Goal: Information Seeking & Learning: Learn about a topic

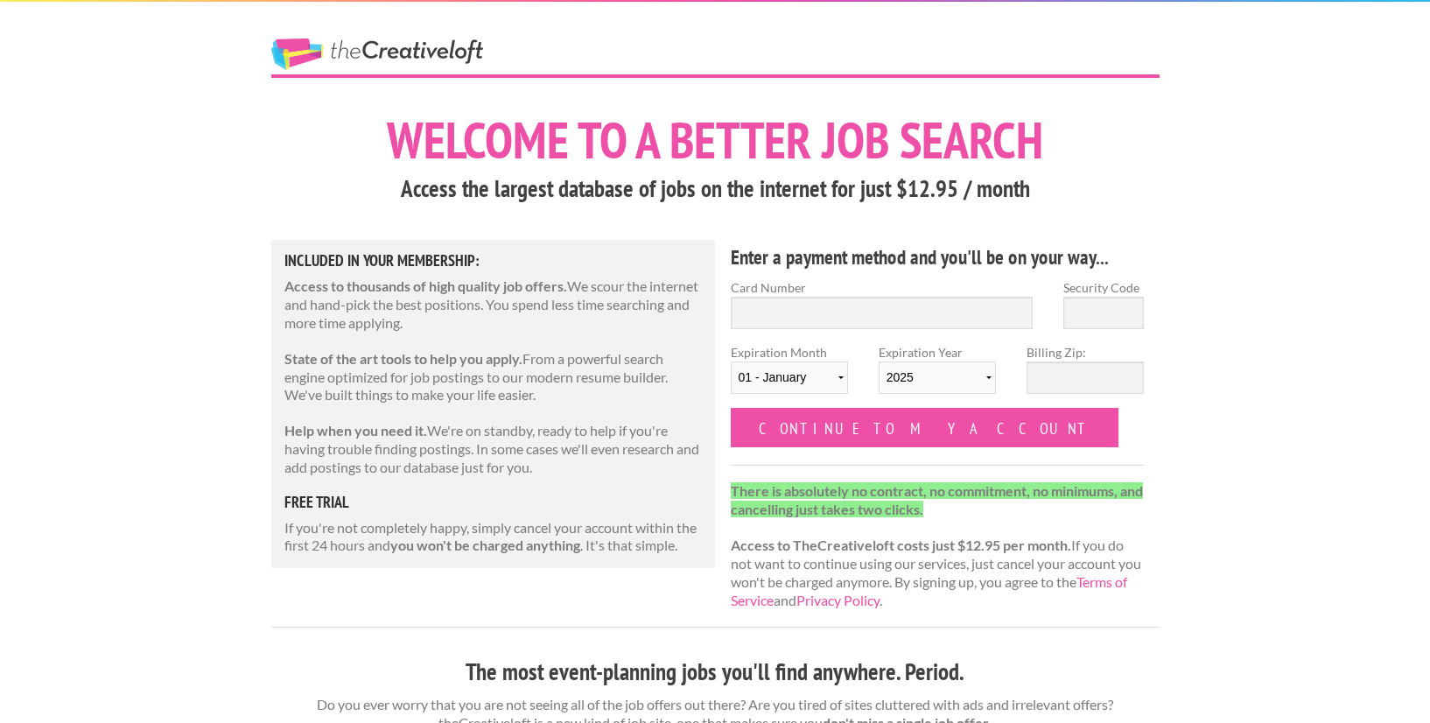
click at [806, 304] on input "Card Number" at bounding box center [882, 313] width 303 height 32
type input "5170630002176508"
type input "976"
select select "04"
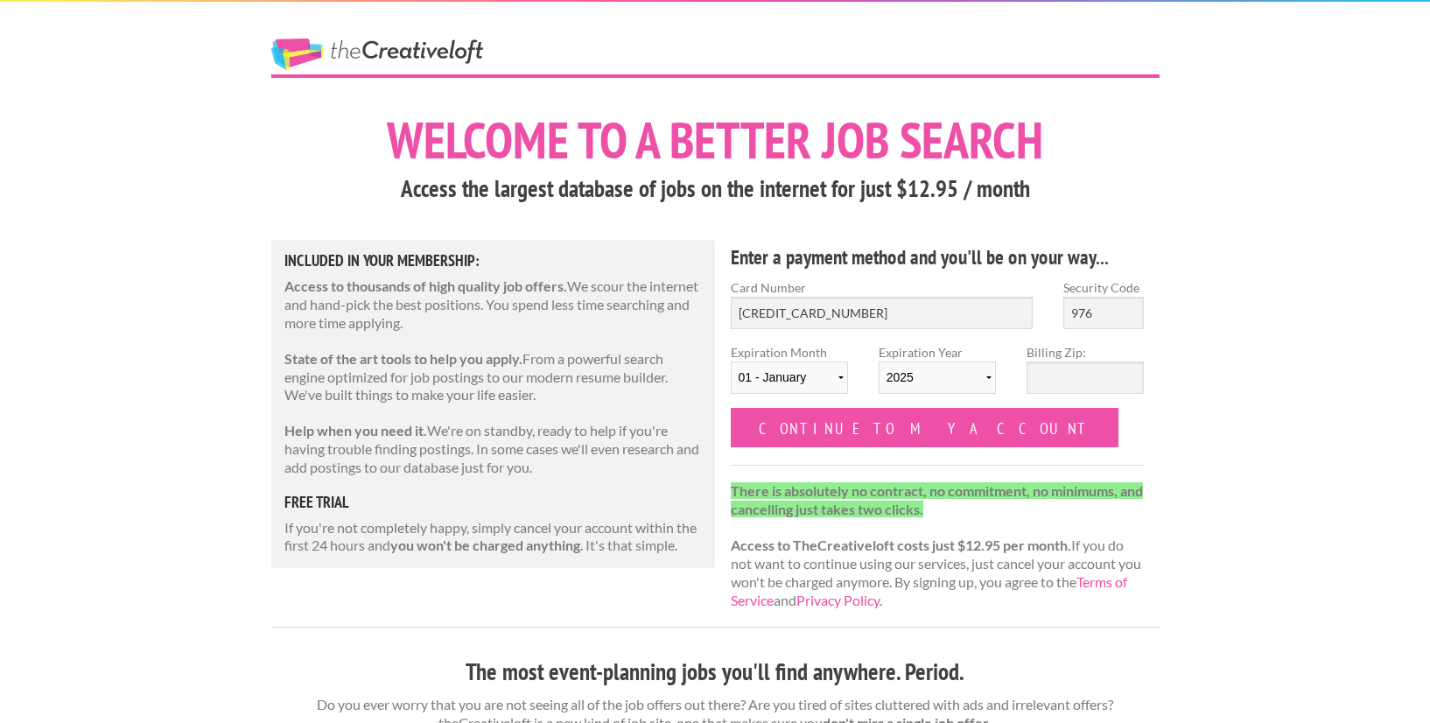
select select "2026"
click at [1076, 378] on input "Billing Zip:" at bounding box center [1085, 377] width 117 height 32
type input "21060"
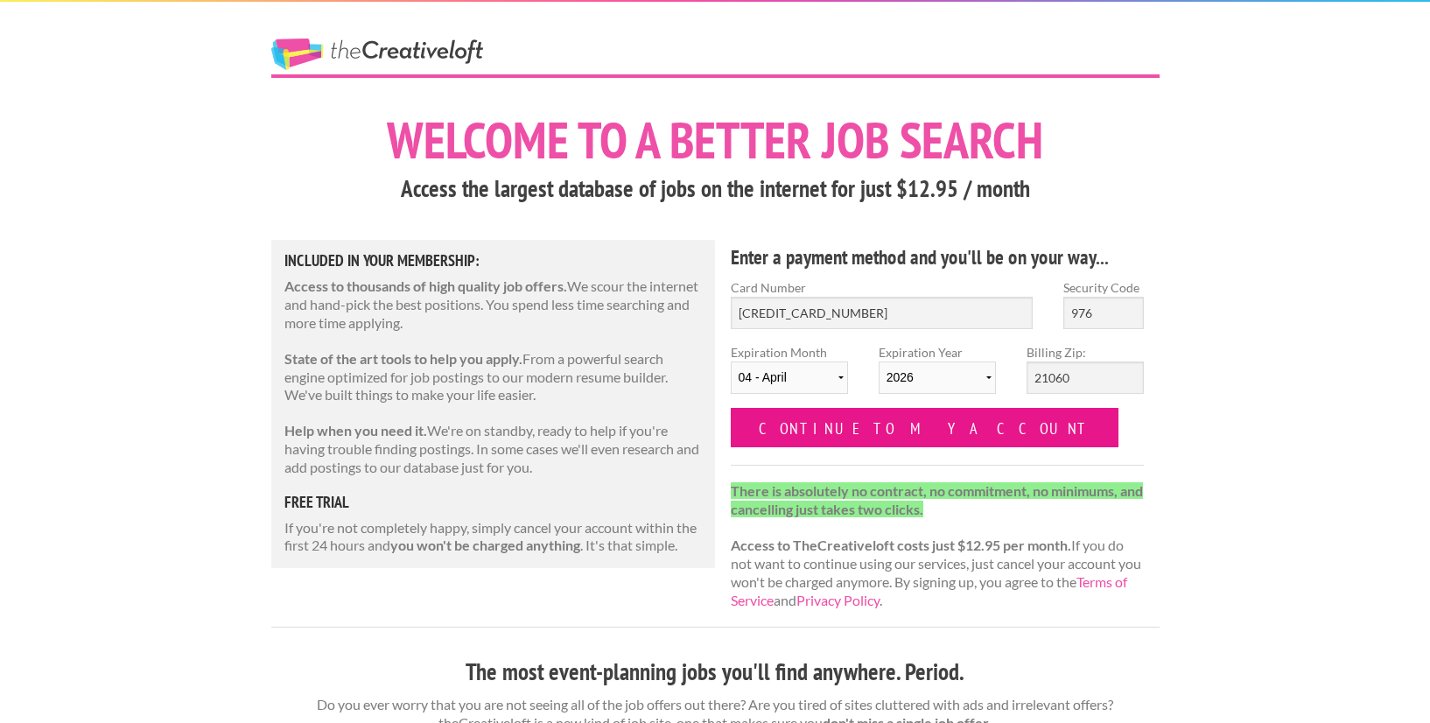
click at [833, 428] on input "Continue to my account" at bounding box center [925, 427] width 389 height 39
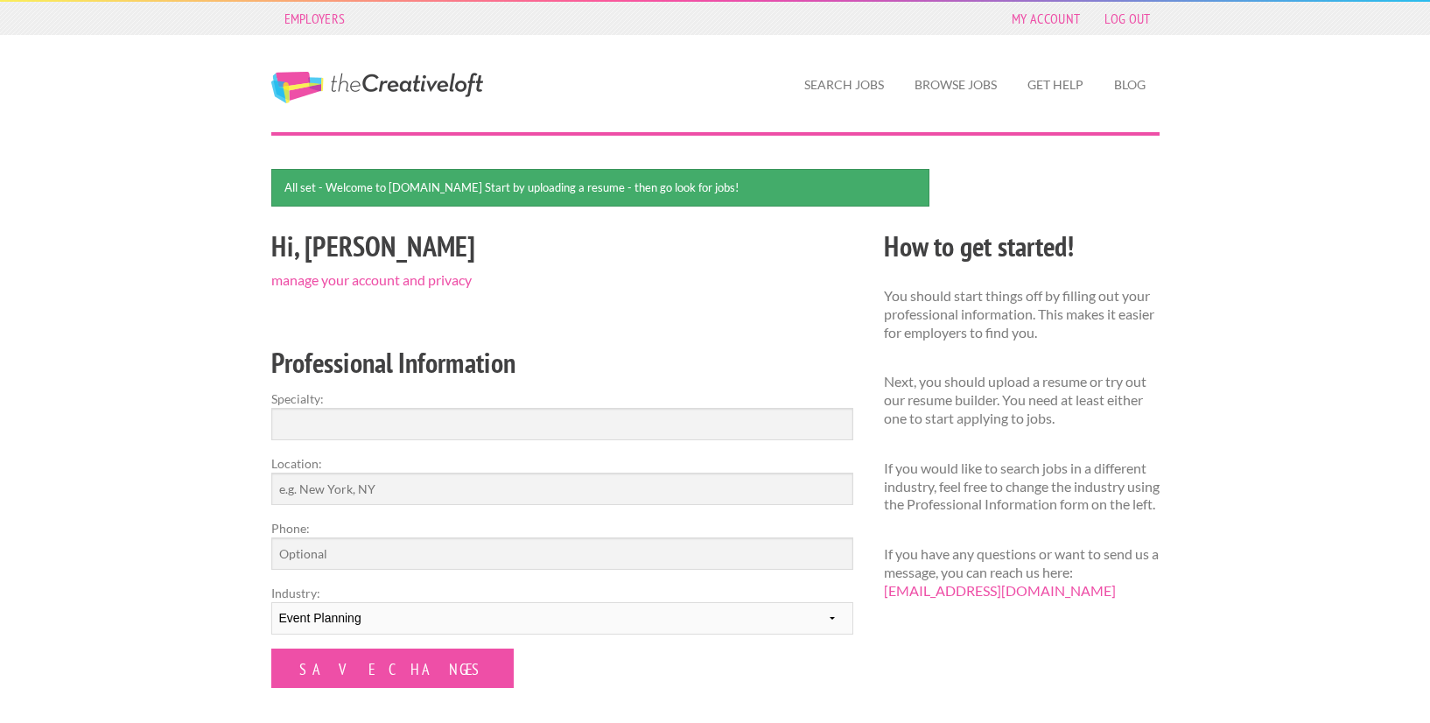
click at [1233, 259] on div "Employers My Account Log Out The Creative Loft Search Jobs Browse Jobs Get Help…" at bounding box center [715, 571] width 1430 height 1142
click at [958, 86] on link "Browse Jobs" at bounding box center [956, 85] width 110 height 40
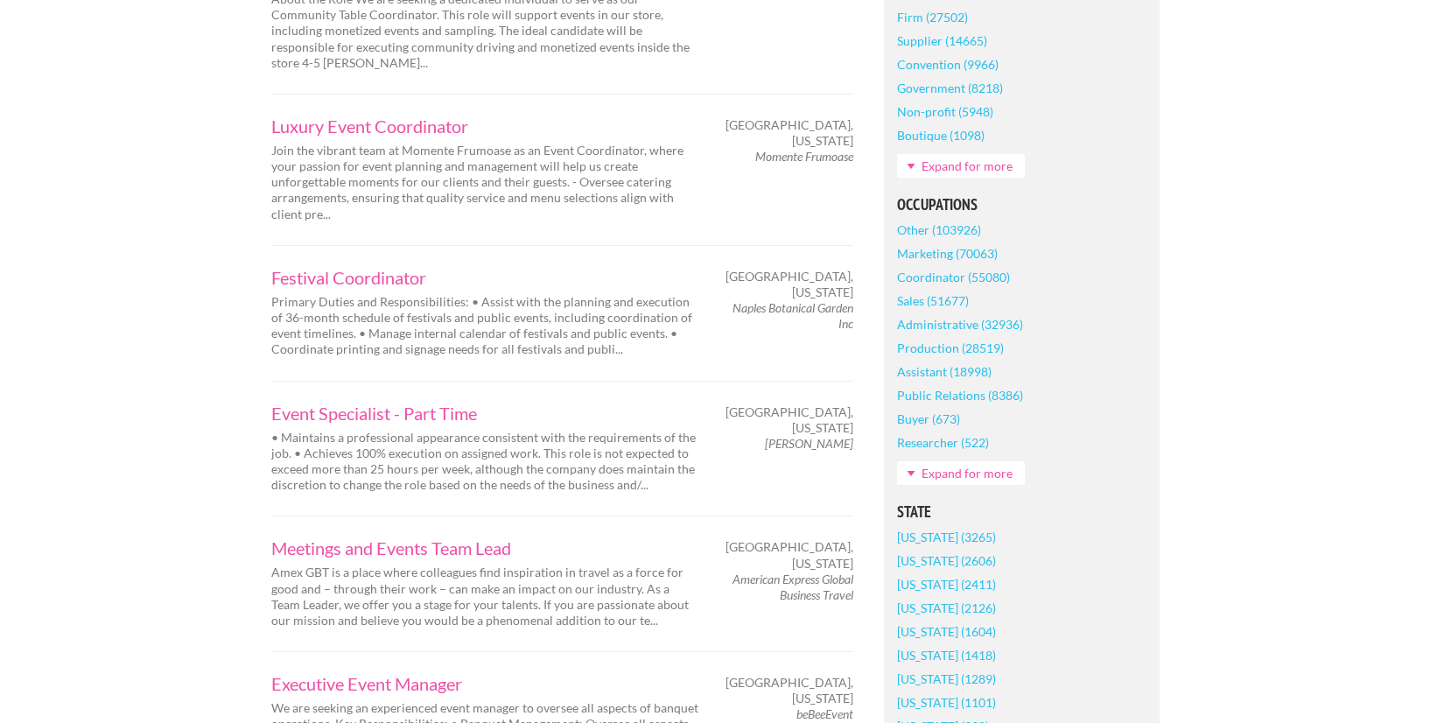
scroll to position [850, 0]
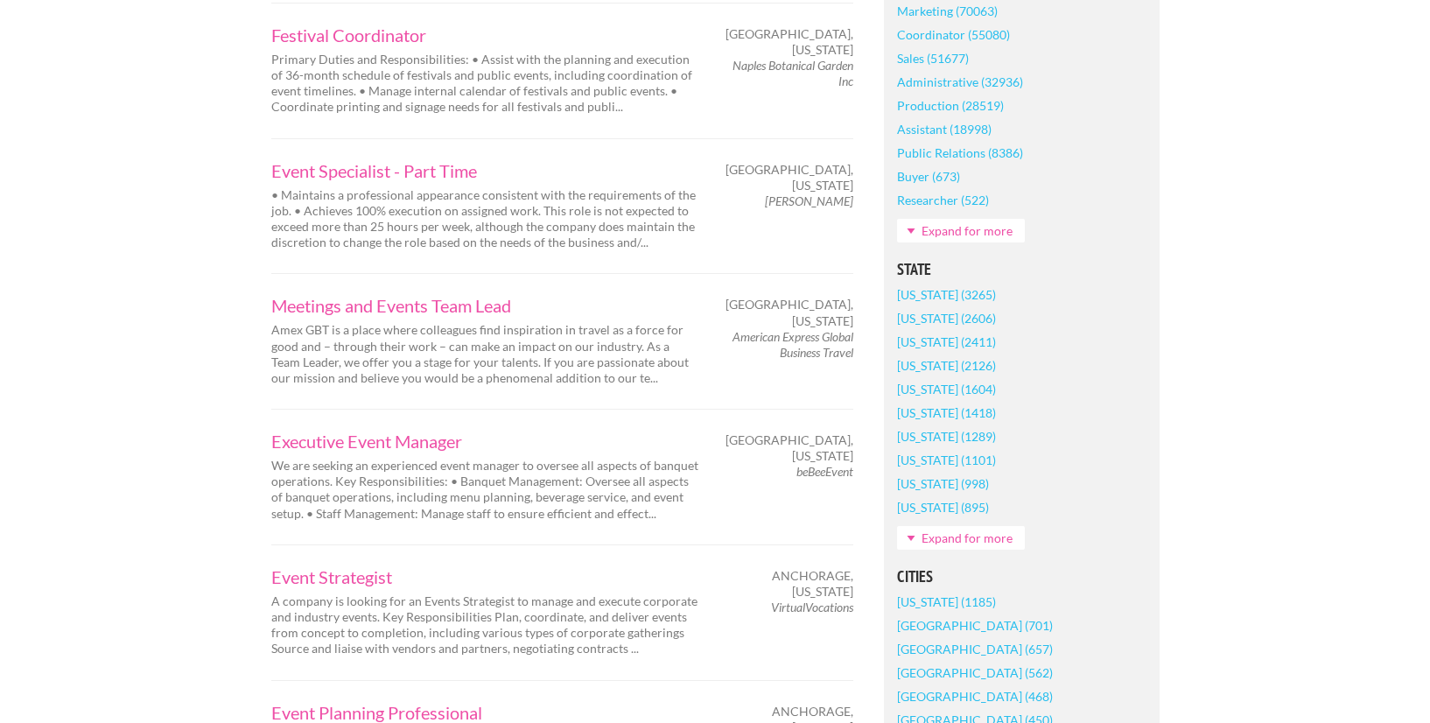
click at [988, 533] on link "Expand for more" at bounding box center [961, 538] width 128 height 24
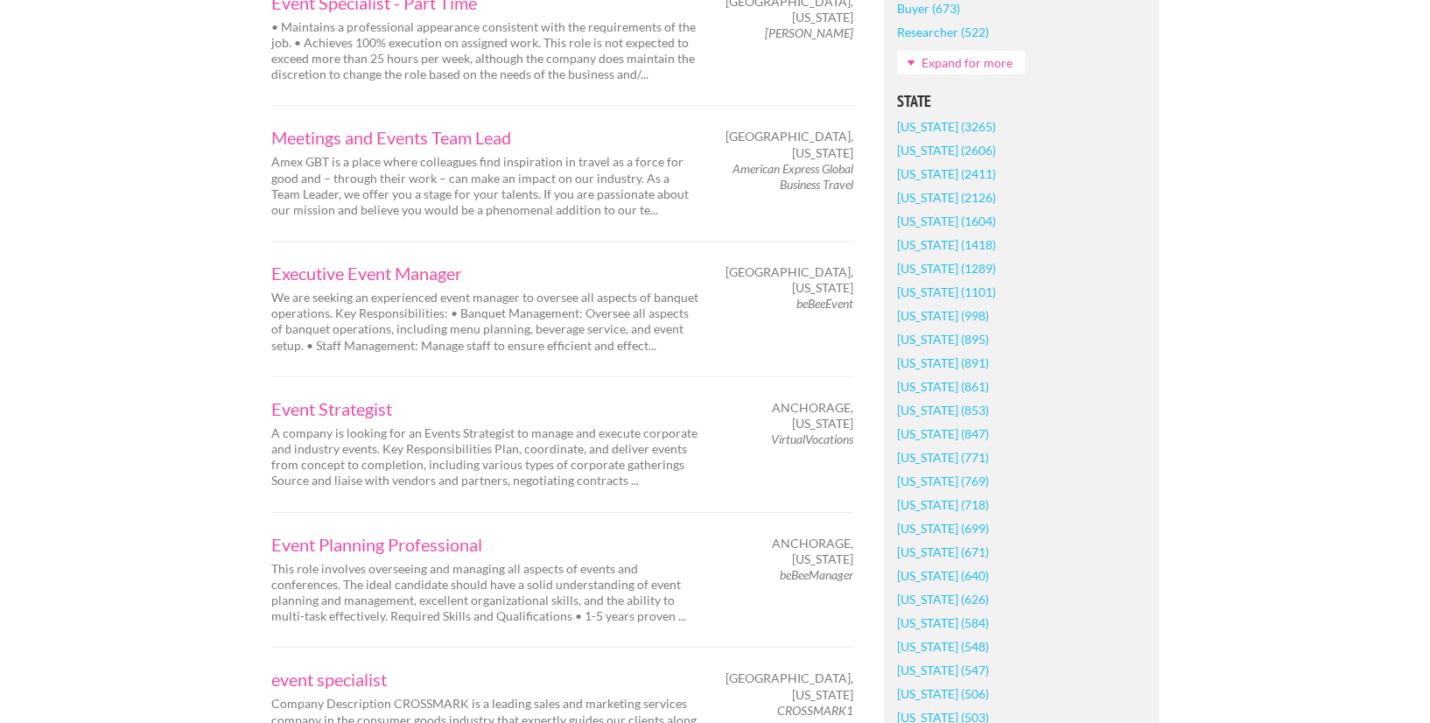
scroll to position [1048, 0]
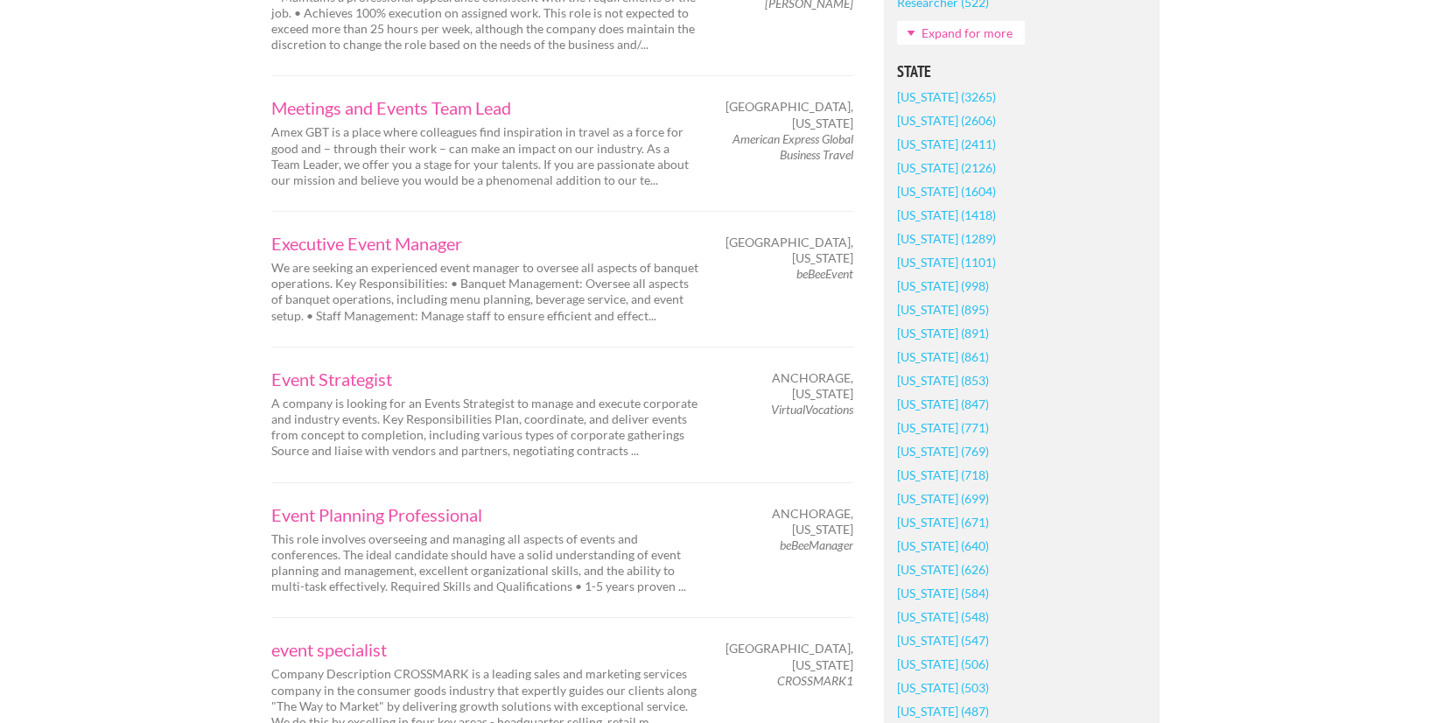
drag, startPoint x: 975, startPoint y: 617, endPoint x: 1039, endPoint y: 603, distance: 65.4
click at [975, 617] on link "[US_STATE] (548)" at bounding box center [943, 617] width 92 height 24
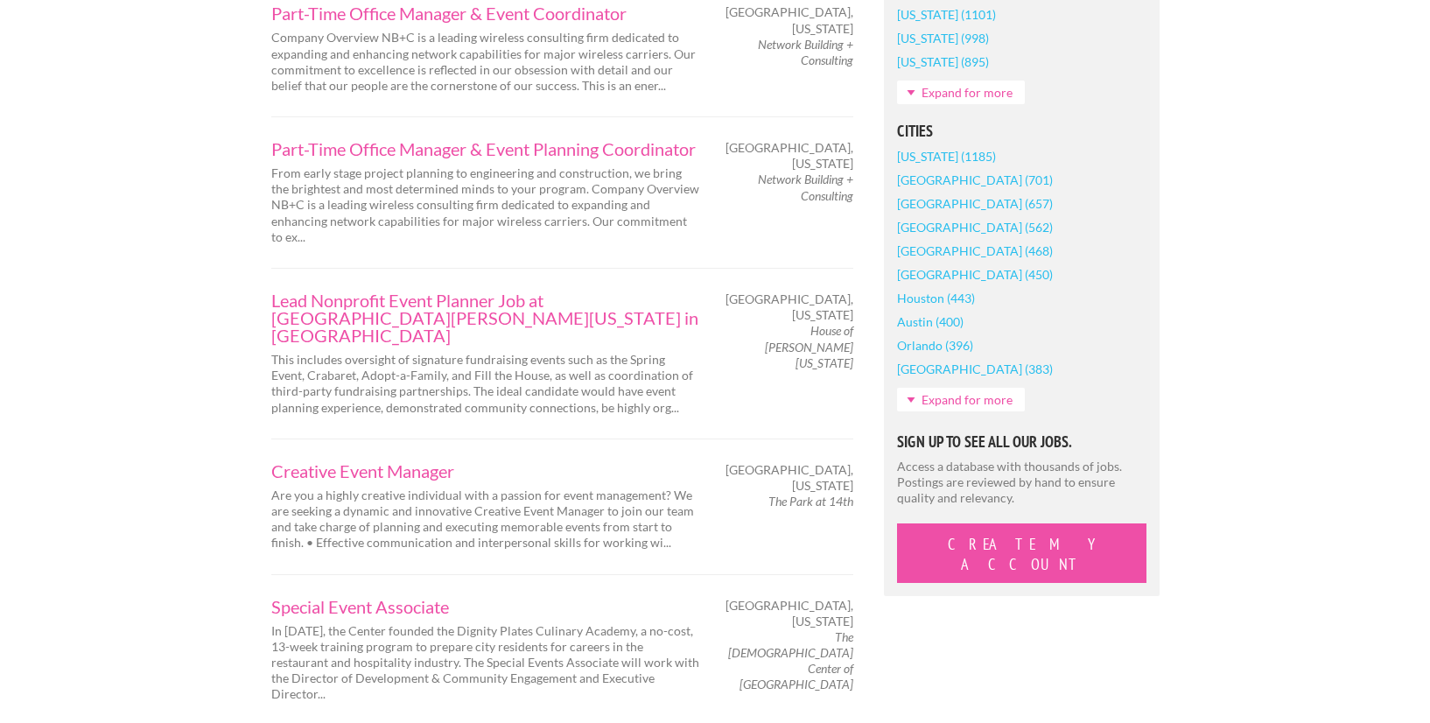
scroll to position [1498, 0]
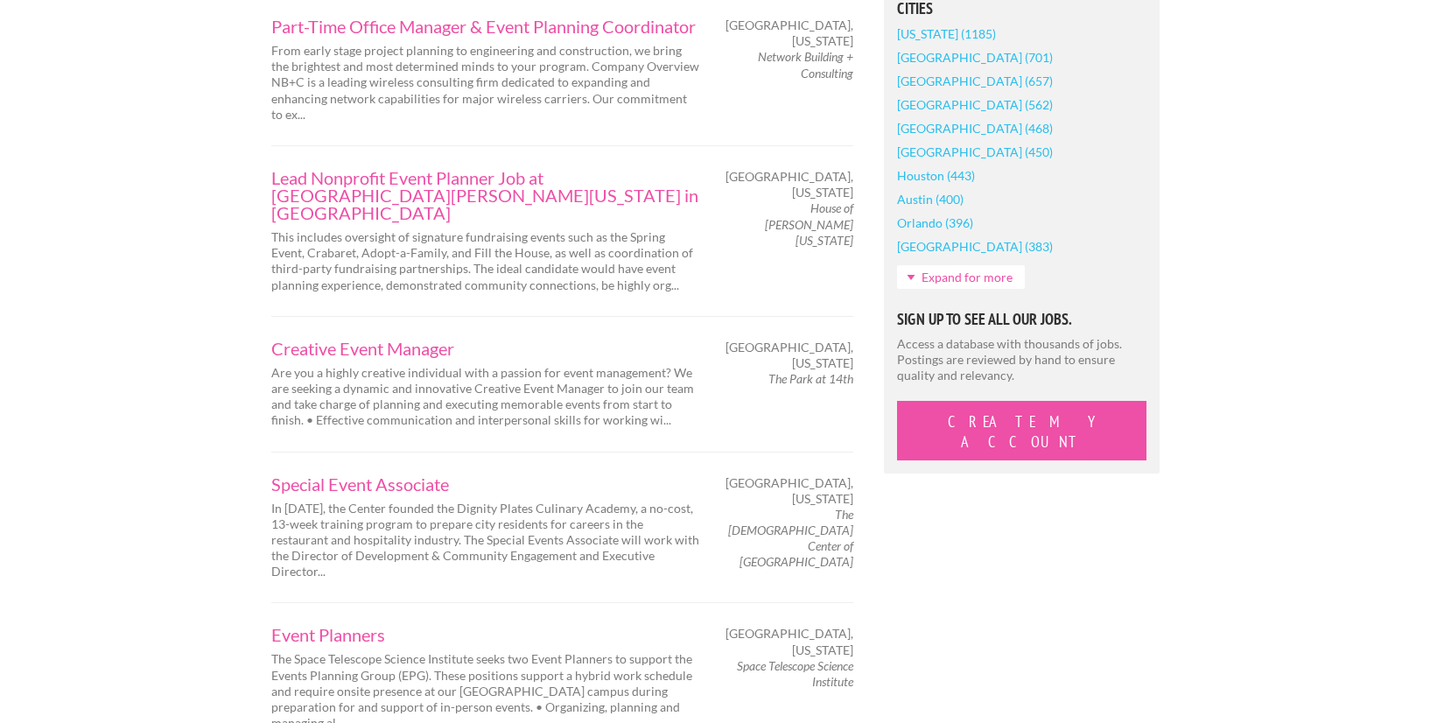
click at [901, 505] on div "Next Page 1 of 24 Catering Sales and Event Manager Catering Sales and Event Man…" at bounding box center [715, 461] width 919 height 3013
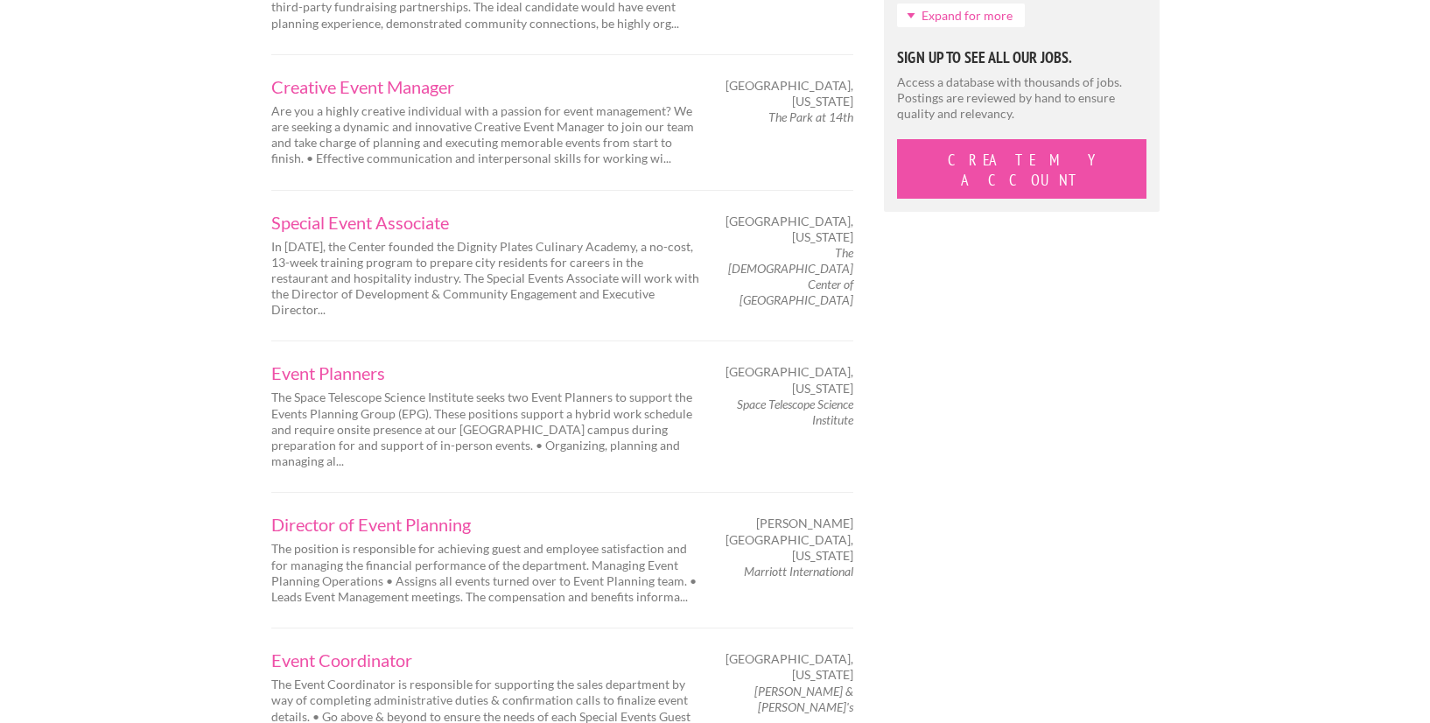
scroll to position [1782, 0]
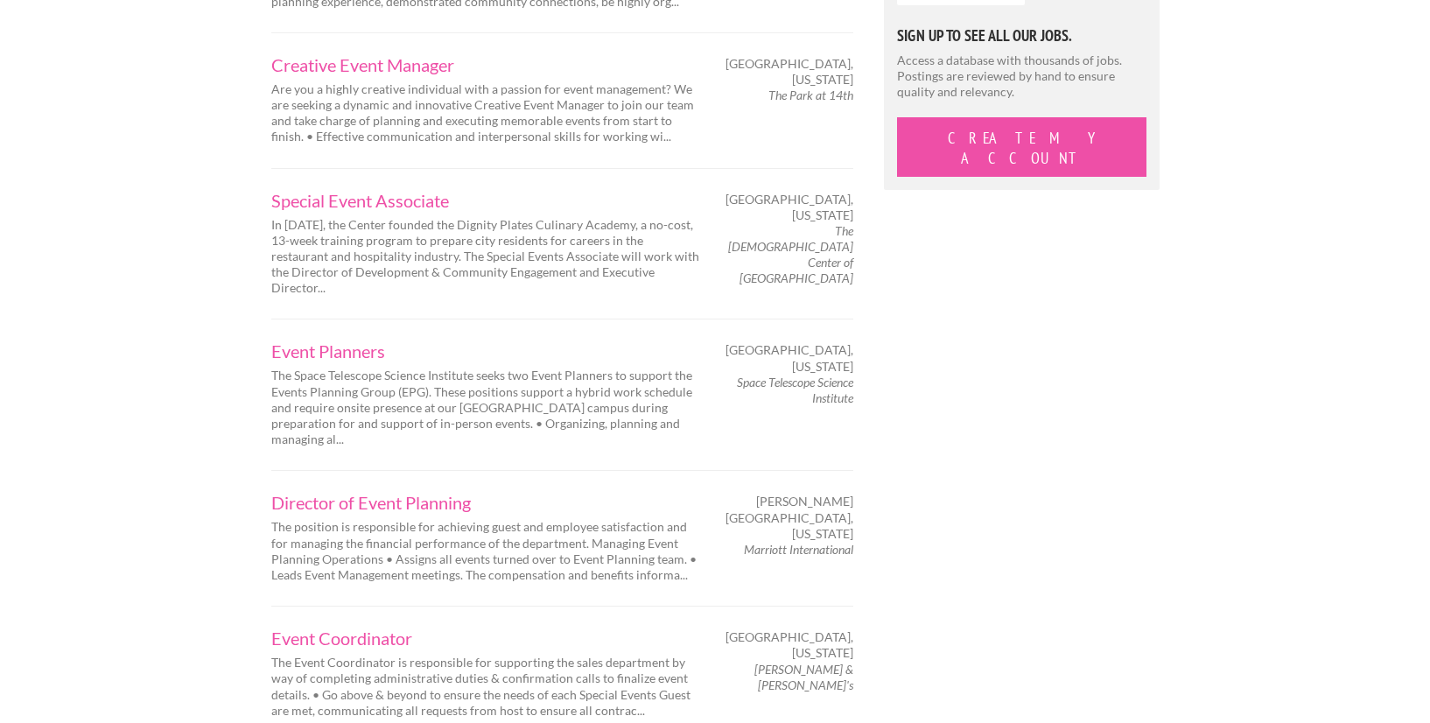
click at [1022, 481] on div "Next Page 1 of 24 Catering Sales and Event Manager Catering Sales and Event Man…" at bounding box center [715, 178] width 919 height 3013
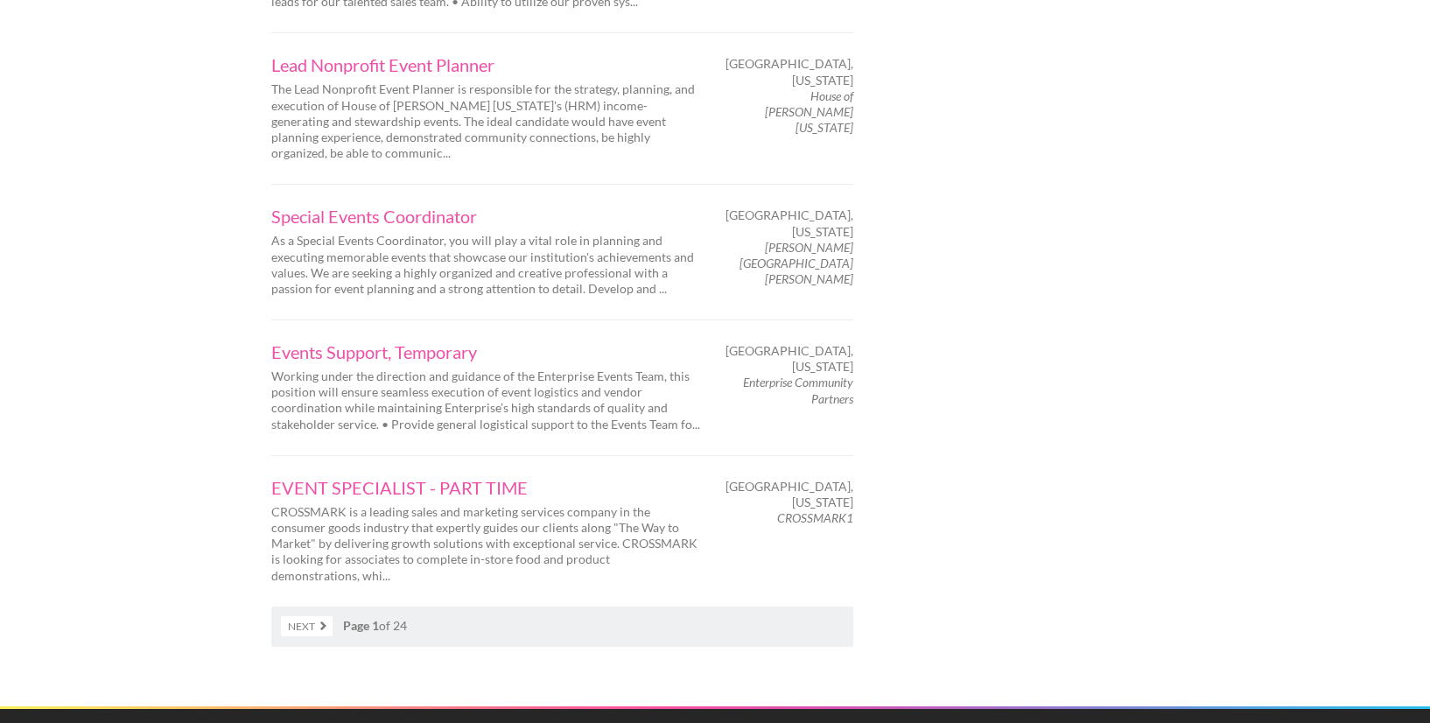
scroll to position [2762, 0]
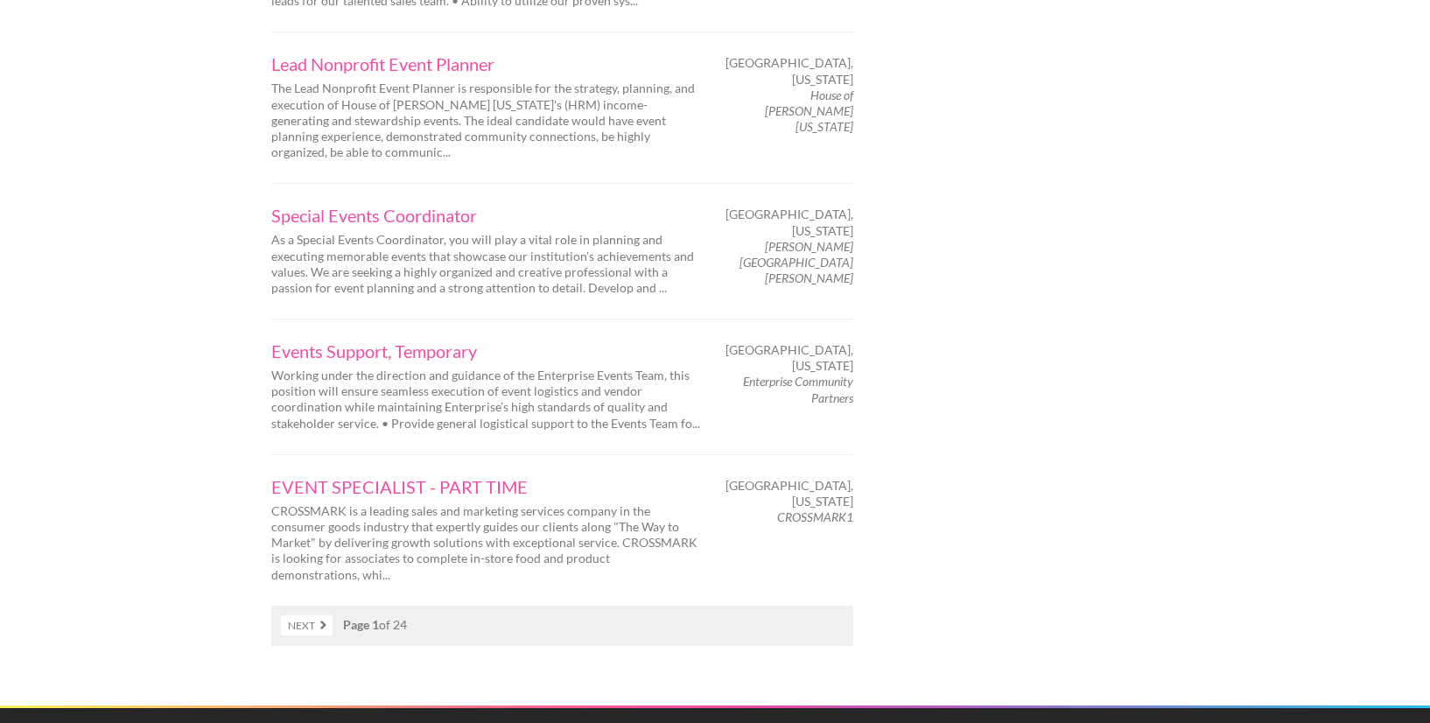
click at [311, 615] on link "Next" at bounding box center [307, 625] width 52 height 20
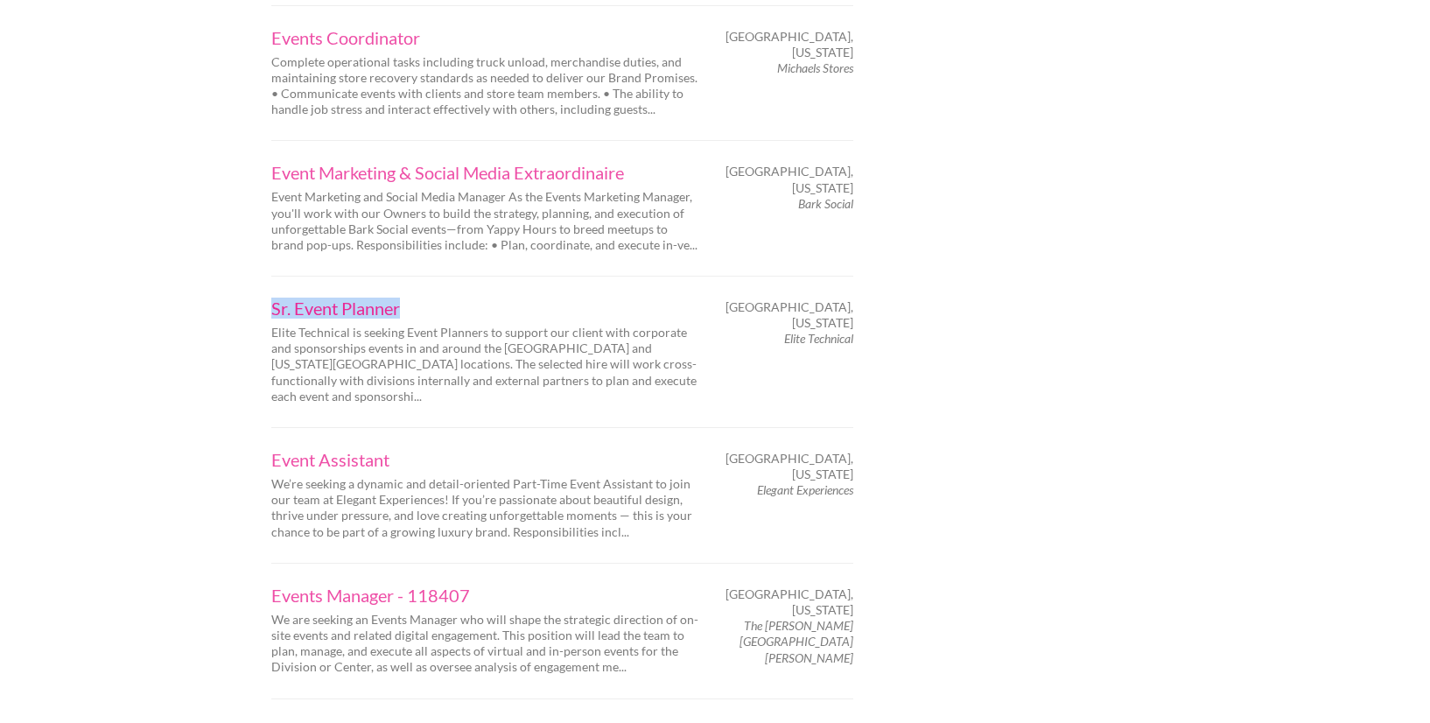
scroll to position [2268, 0]
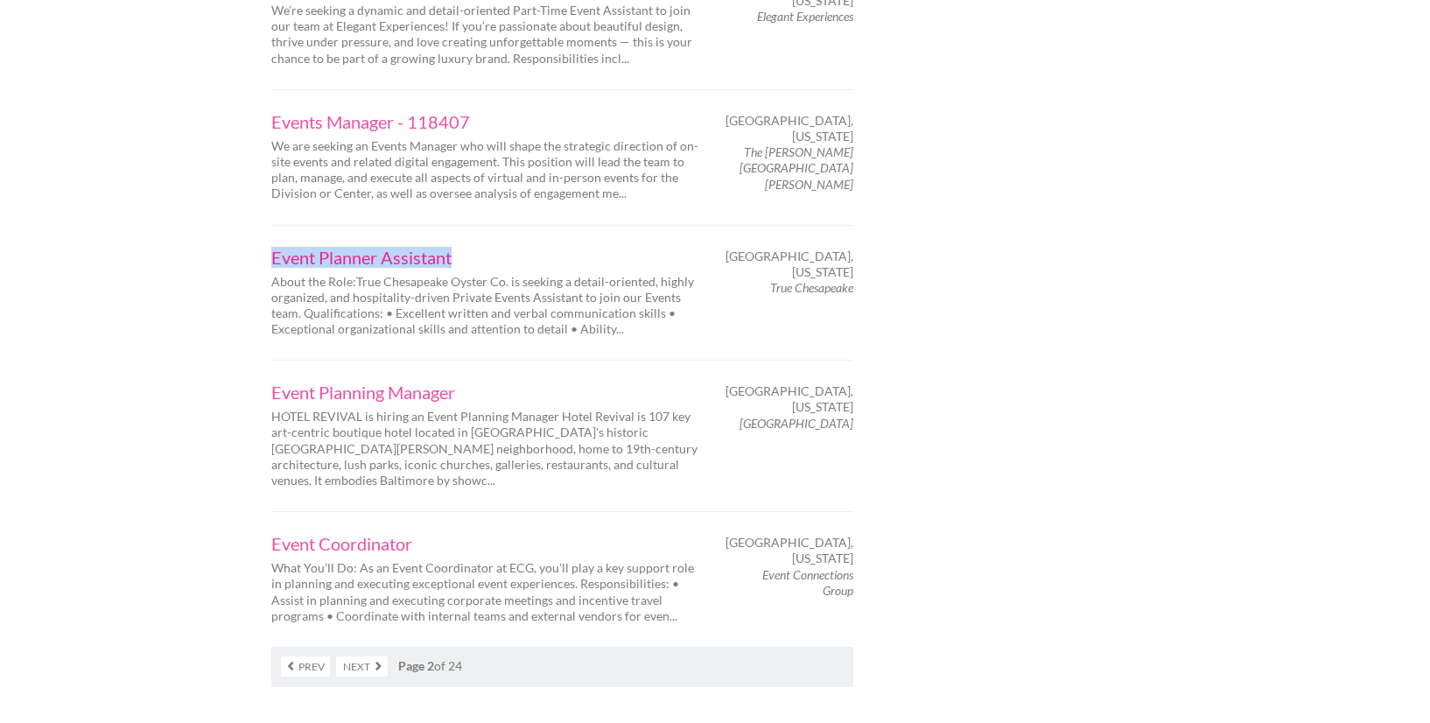
scroll to position [2741, 0]
click at [366, 652] on link "Next" at bounding box center [362, 662] width 52 height 20
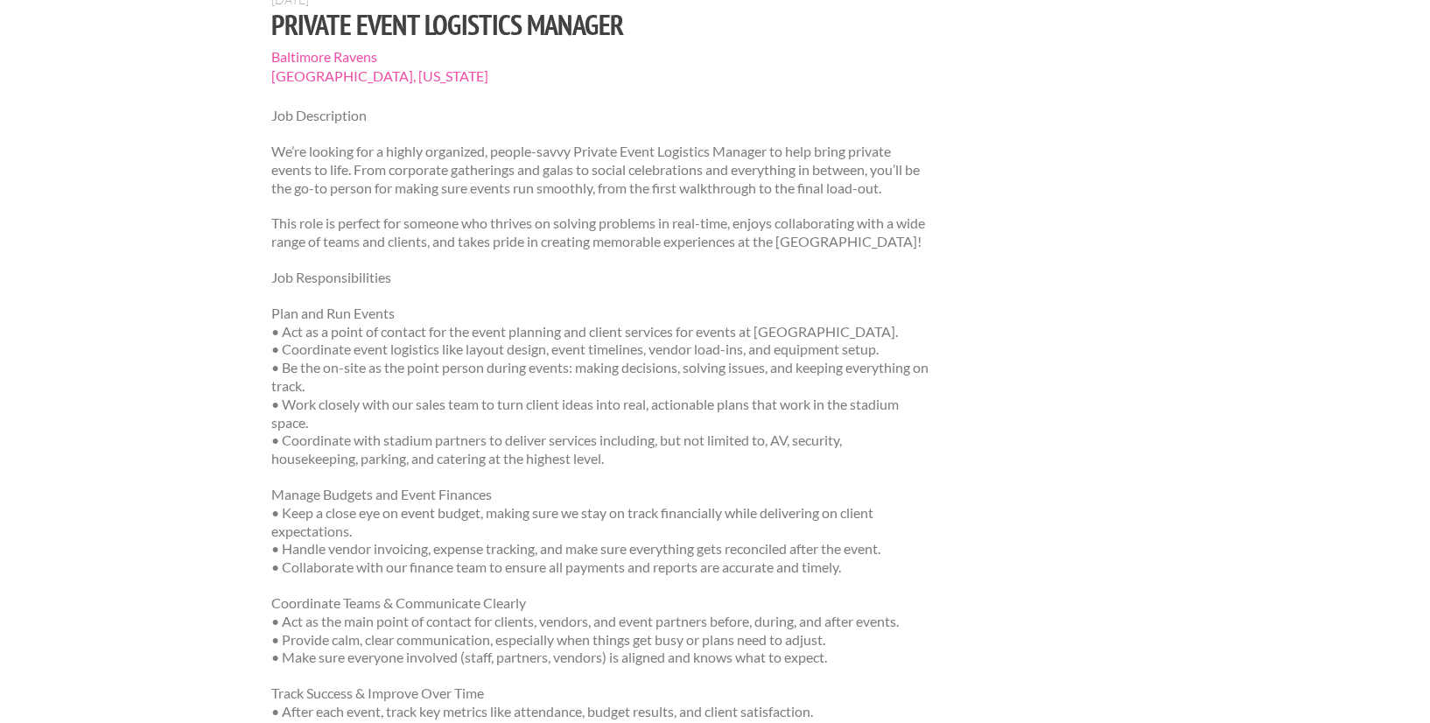
scroll to position [354, 0]
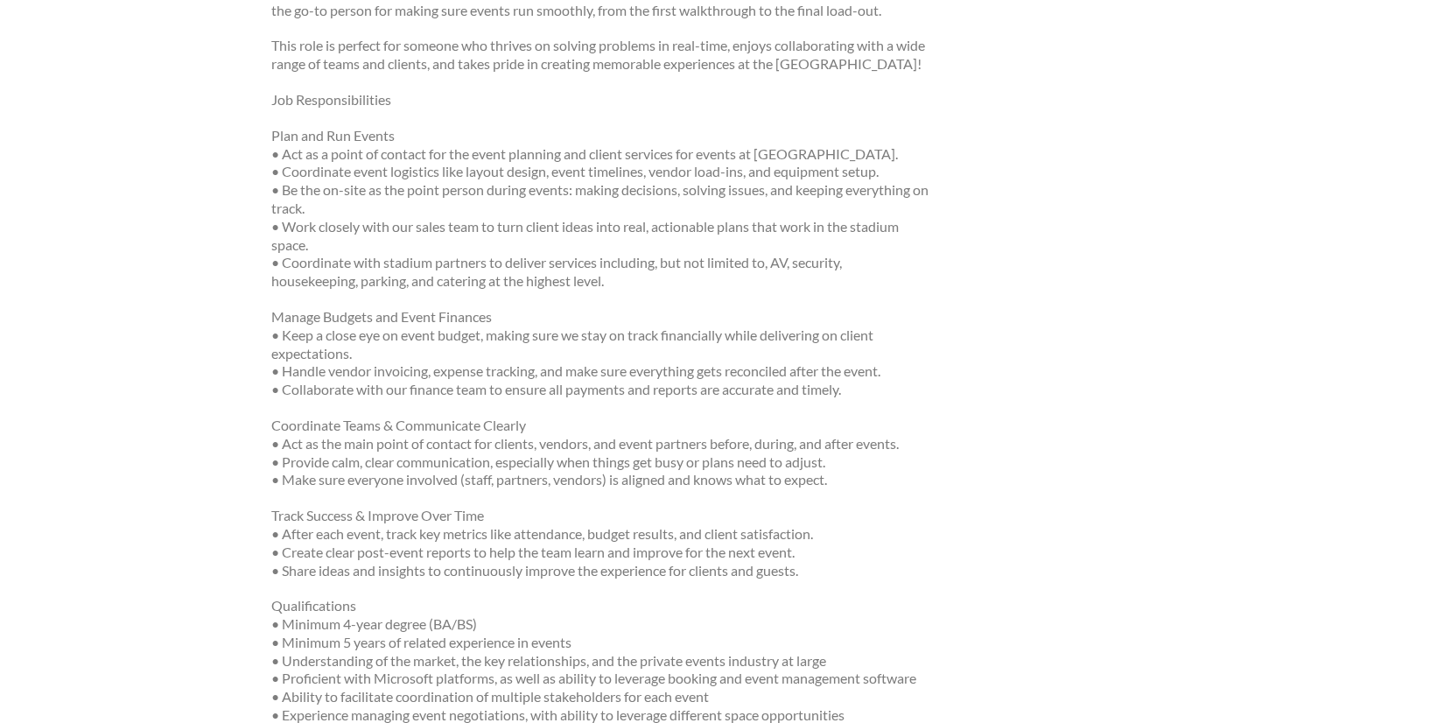
click at [1216, 305] on div "Employers My Account Log Out The Creative Loft Search Jobs Browse Jobs Get Help…" at bounding box center [715, 566] width 1430 height 1840
click at [1060, 420] on div "June 15, 2025 Private Event Logistics Manager Baltimore Ravens Baltimore, Maryl…" at bounding box center [715, 489] width 919 height 1351
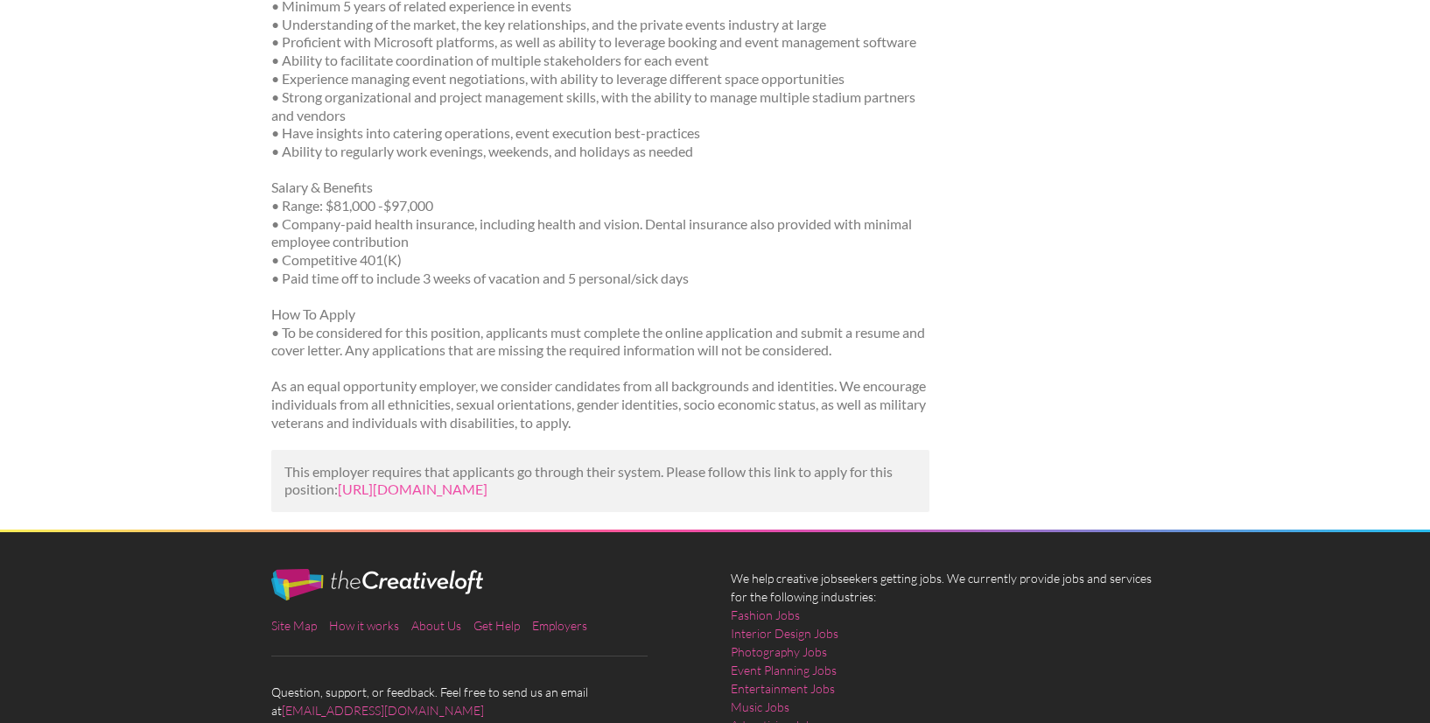
scroll to position [1014, 0]
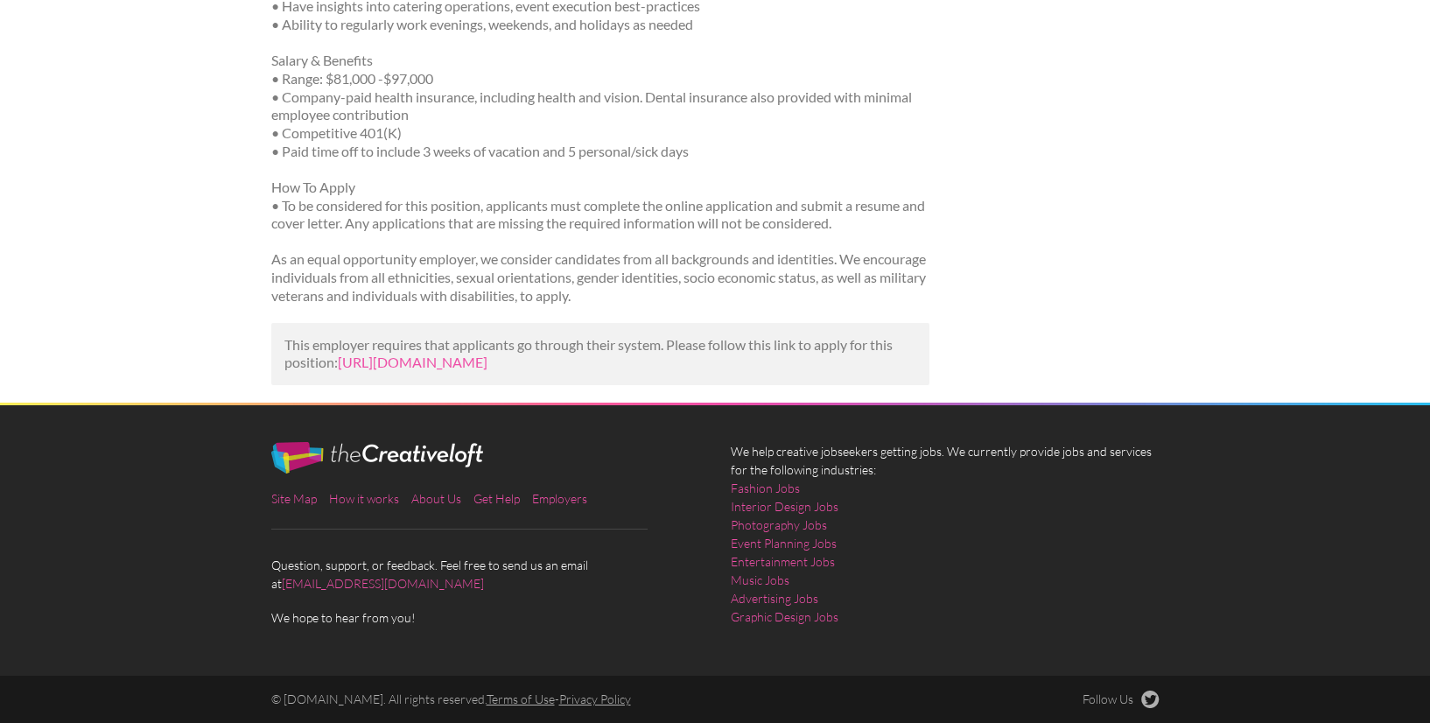
scroll to position [1154, 0]
click at [487, 354] on link "https://minoritiesinsports.com/job/private-event-logistics-manager/?utm_campaig…" at bounding box center [413, 362] width 150 height 17
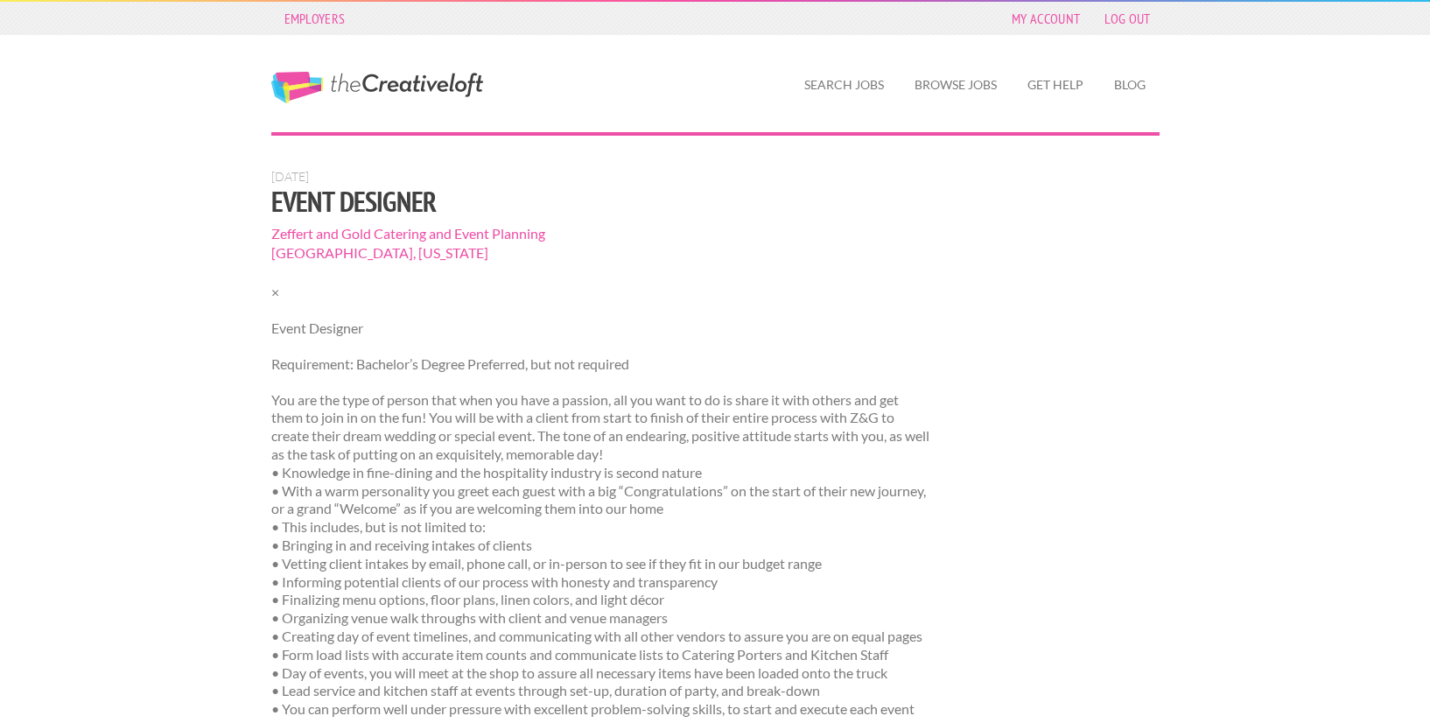
click at [977, 247] on div "[DATE] Event Designer Zeffert and Gold Catering and Event Planning [GEOGRAPHIC_…" at bounding box center [715, 565] width 919 height 793
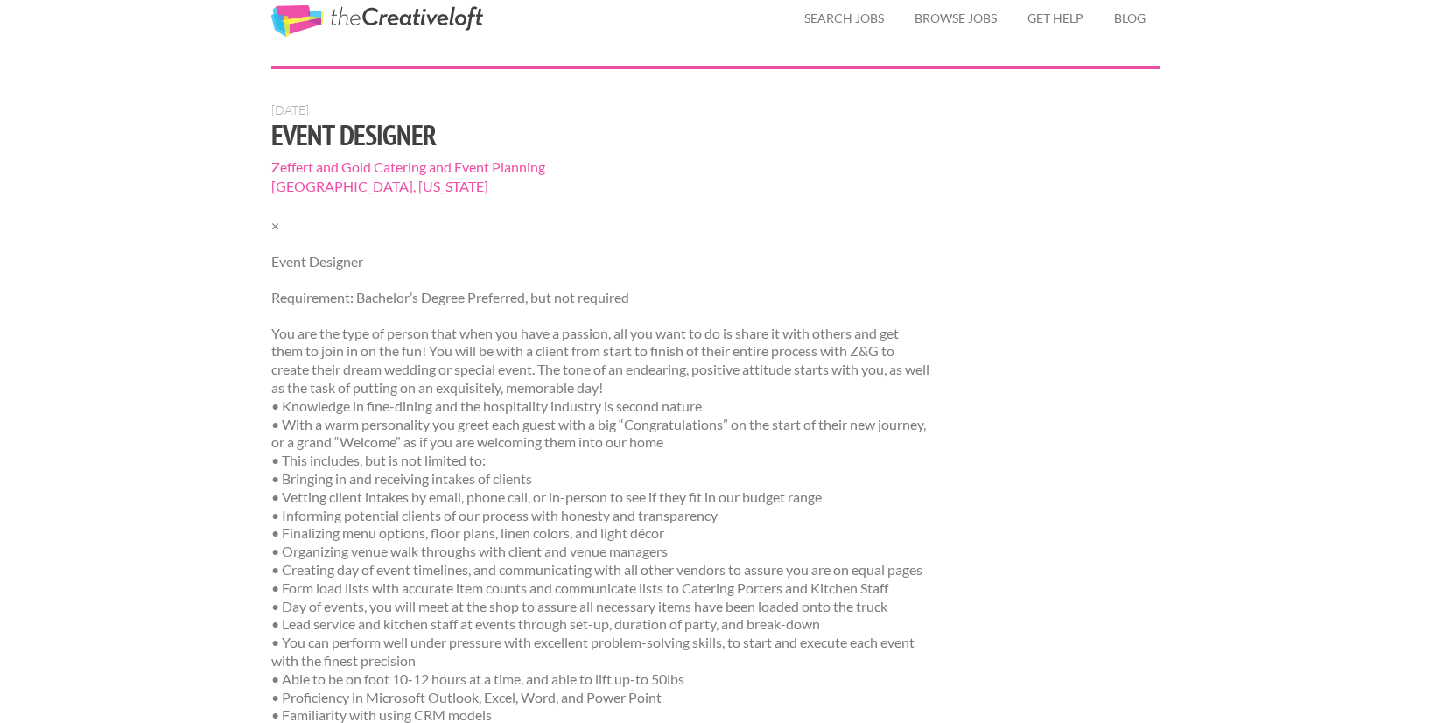
scroll to position [68, 0]
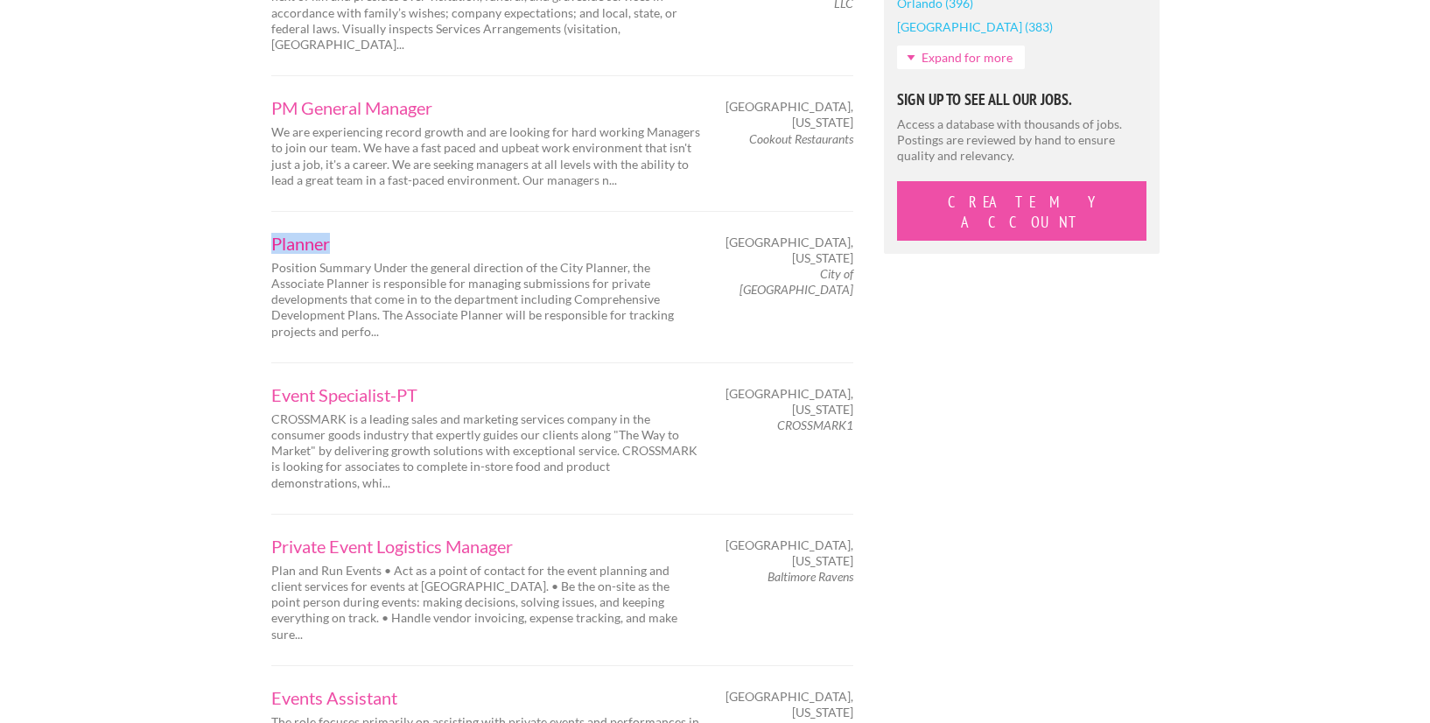
scroll to position [1726, 0]
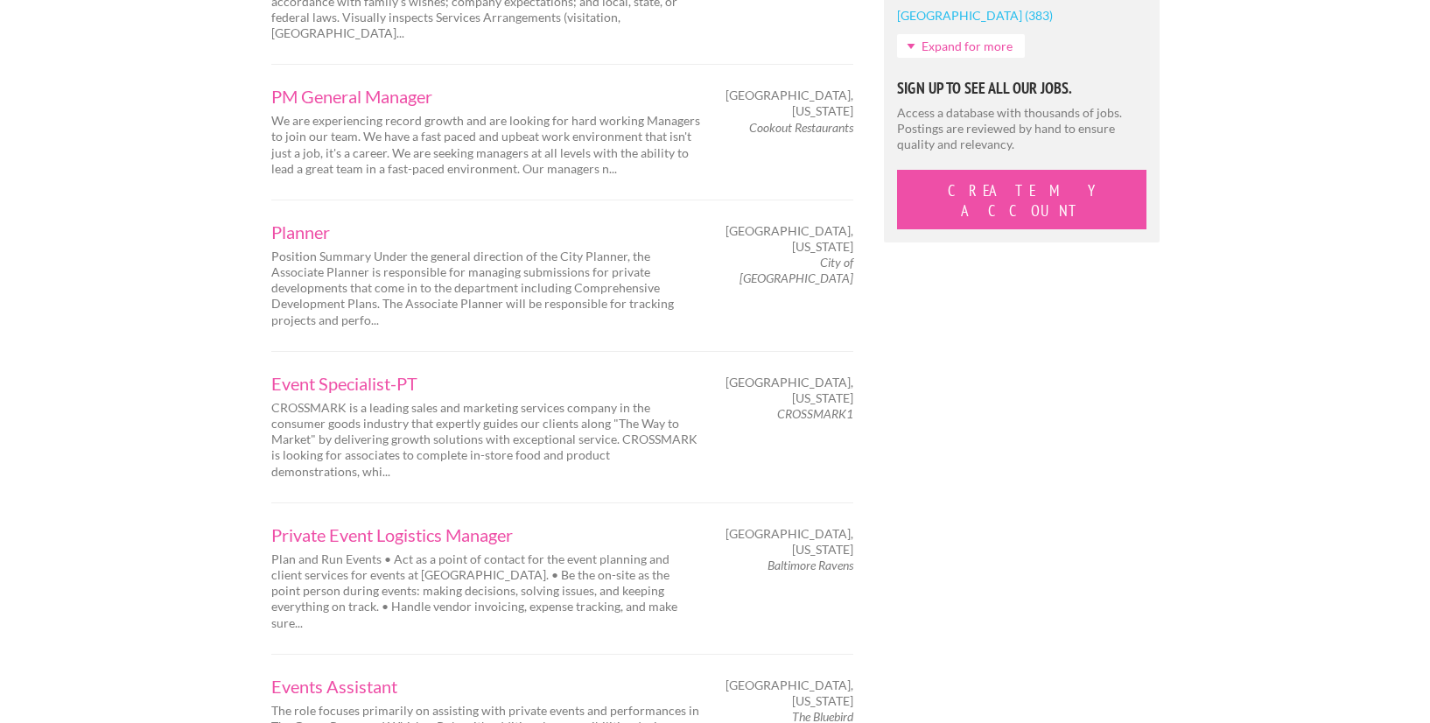
click at [742, 503] on div "Private Event Logistics Manager Plan and Run Events • Act as a point of contact…" at bounding box center [562, 577] width 582 height 151
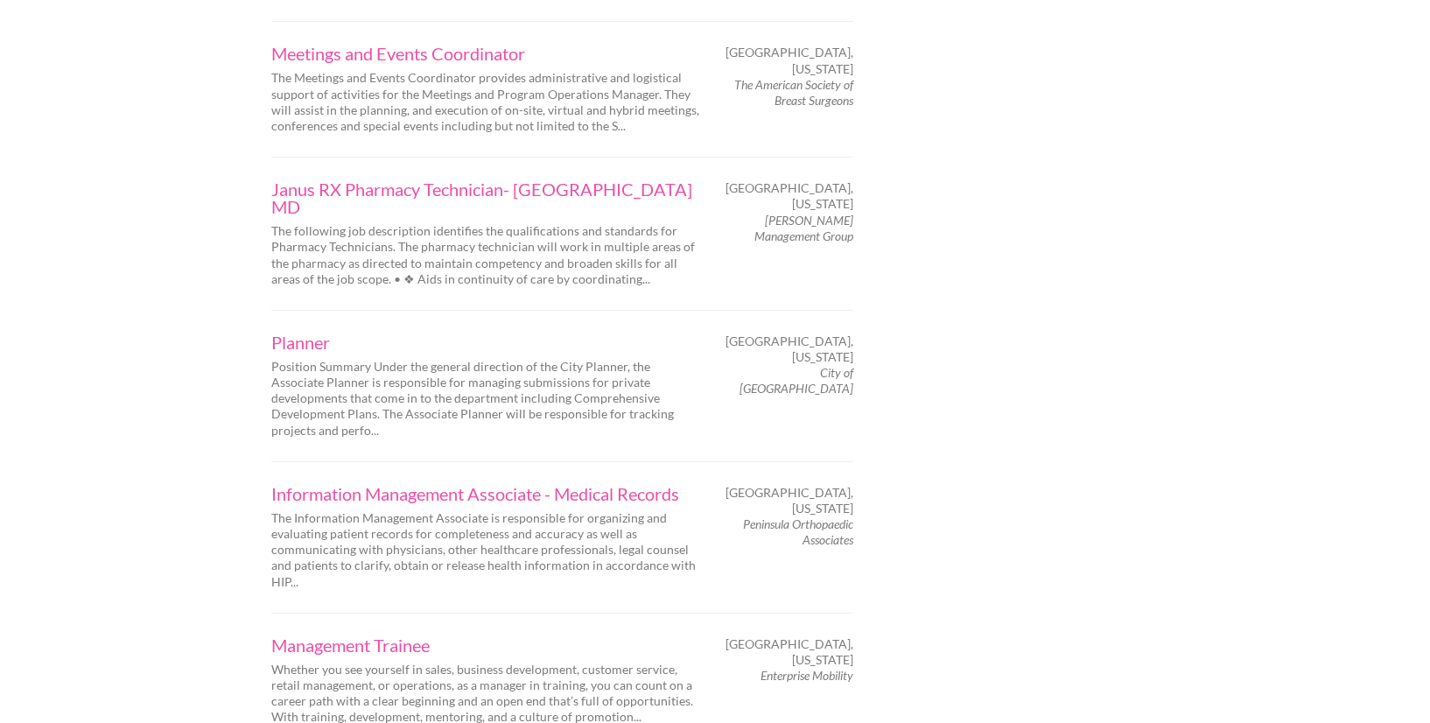
scroll to position [2778, 0]
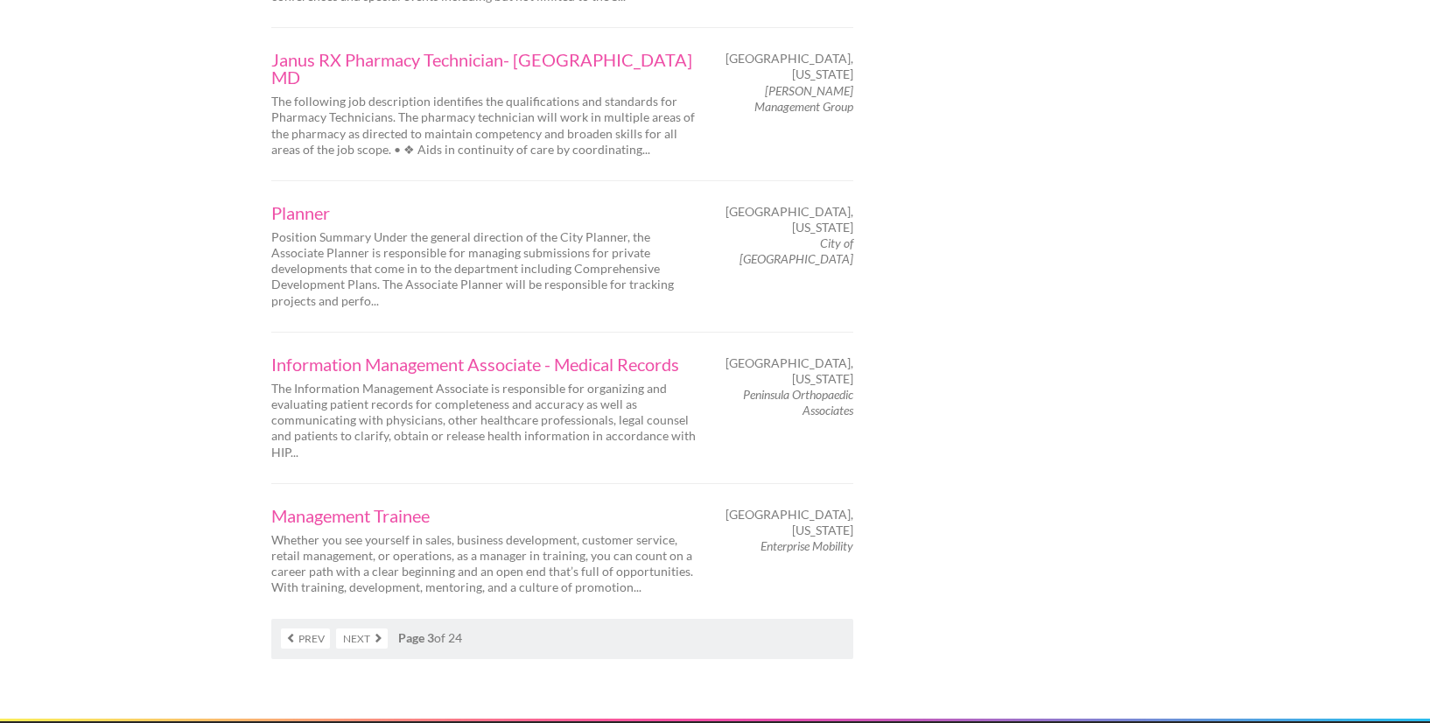
click at [356, 628] on link "Next" at bounding box center [362, 638] width 52 height 20
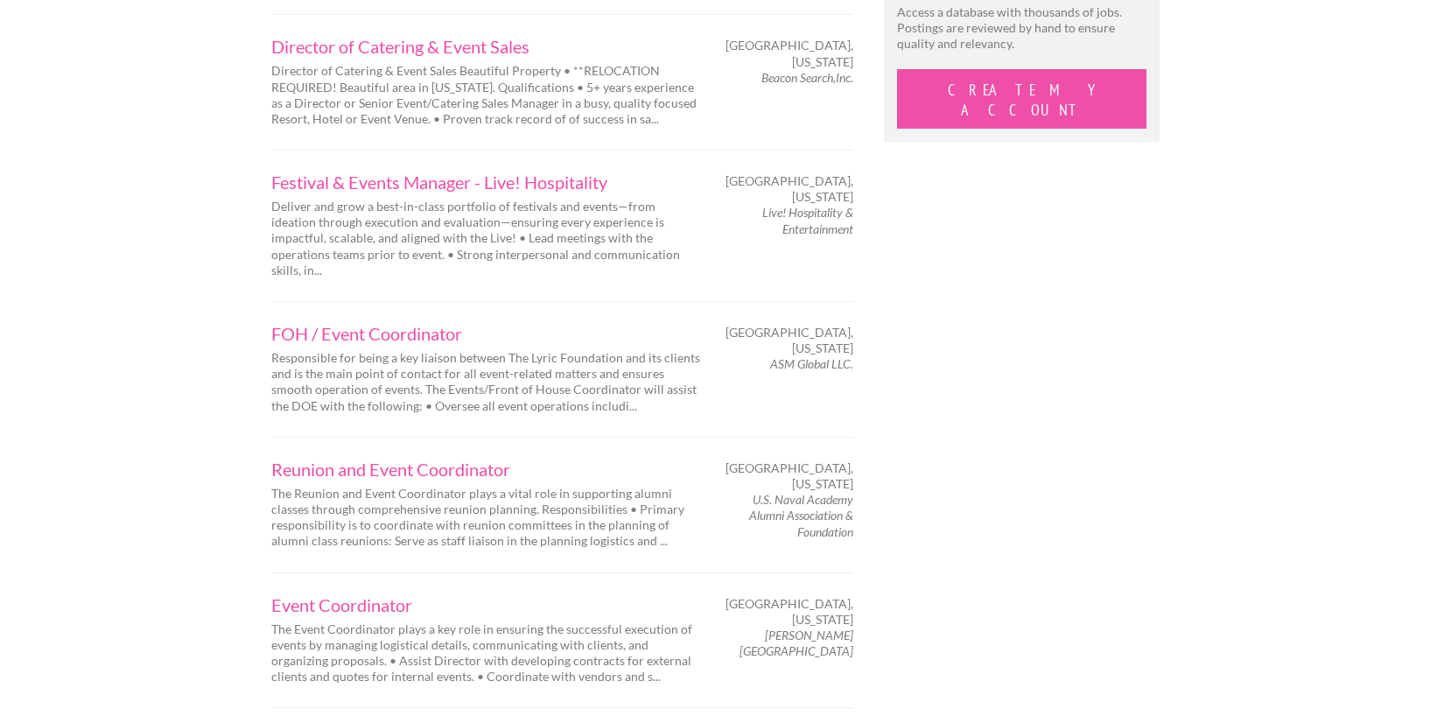
scroll to position [1833, 0]
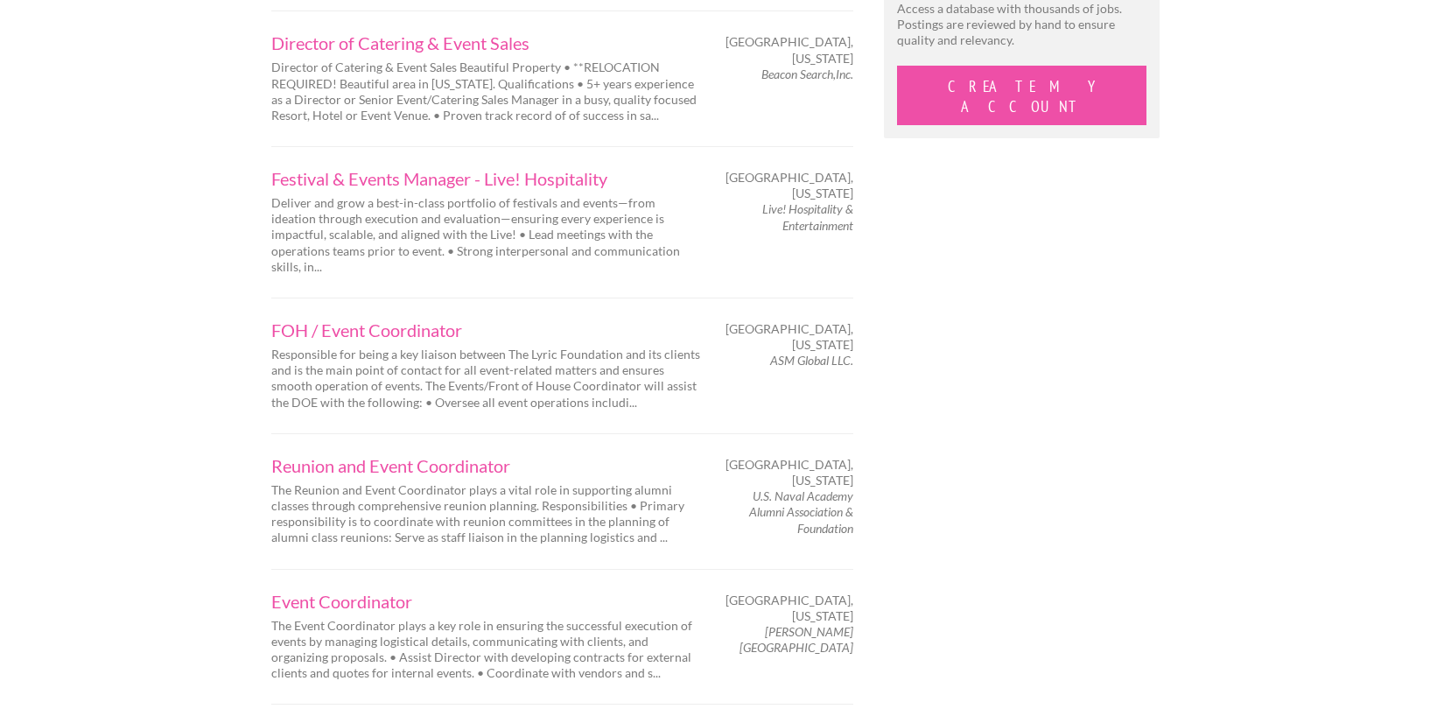
drag, startPoint x: 978, startPoint y: 488, endPoint x: 969, endPoint y: 487, distance: 8.9
click at [969, 487] on div "Prev Next Page 4 of 24 Event Services Scheduler Although primary responsibiliti…" at bounding box center [715, 134] width 919 height 3028
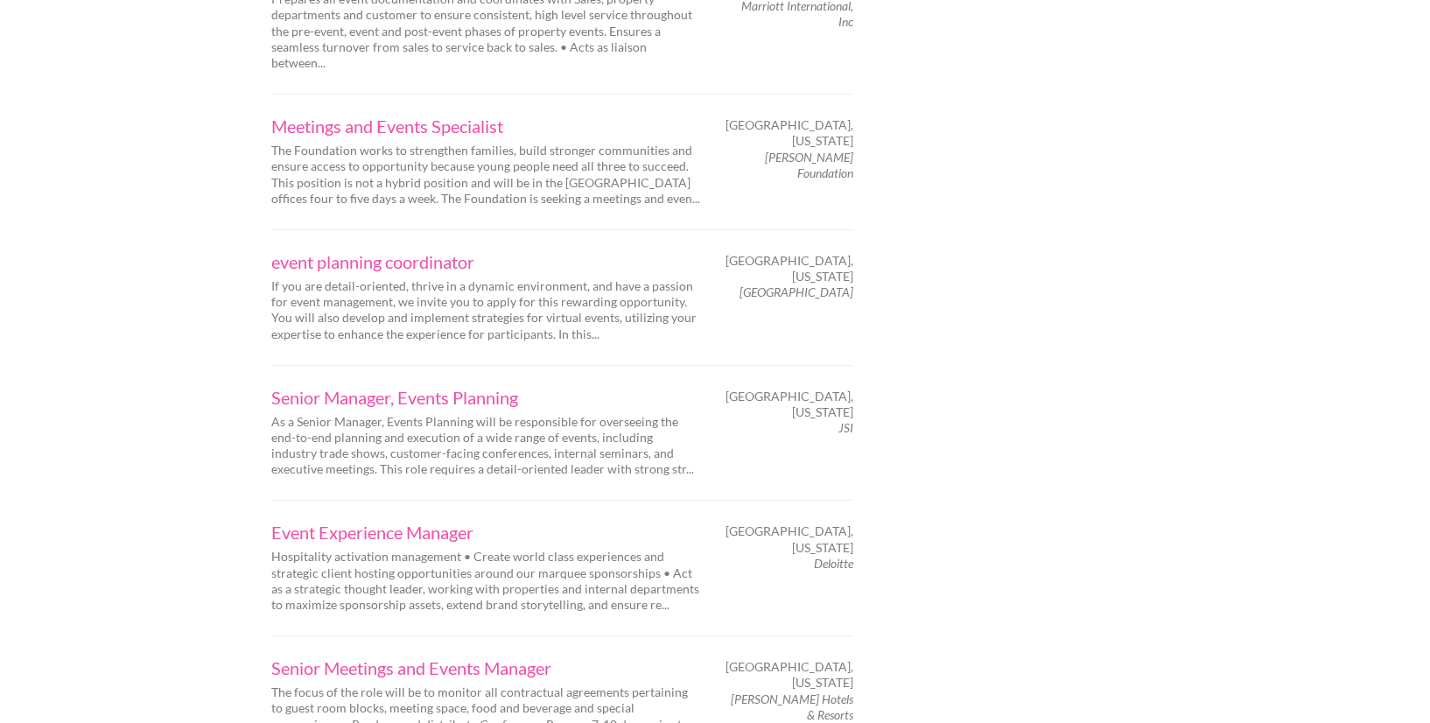
scroll to position [2614, 0]
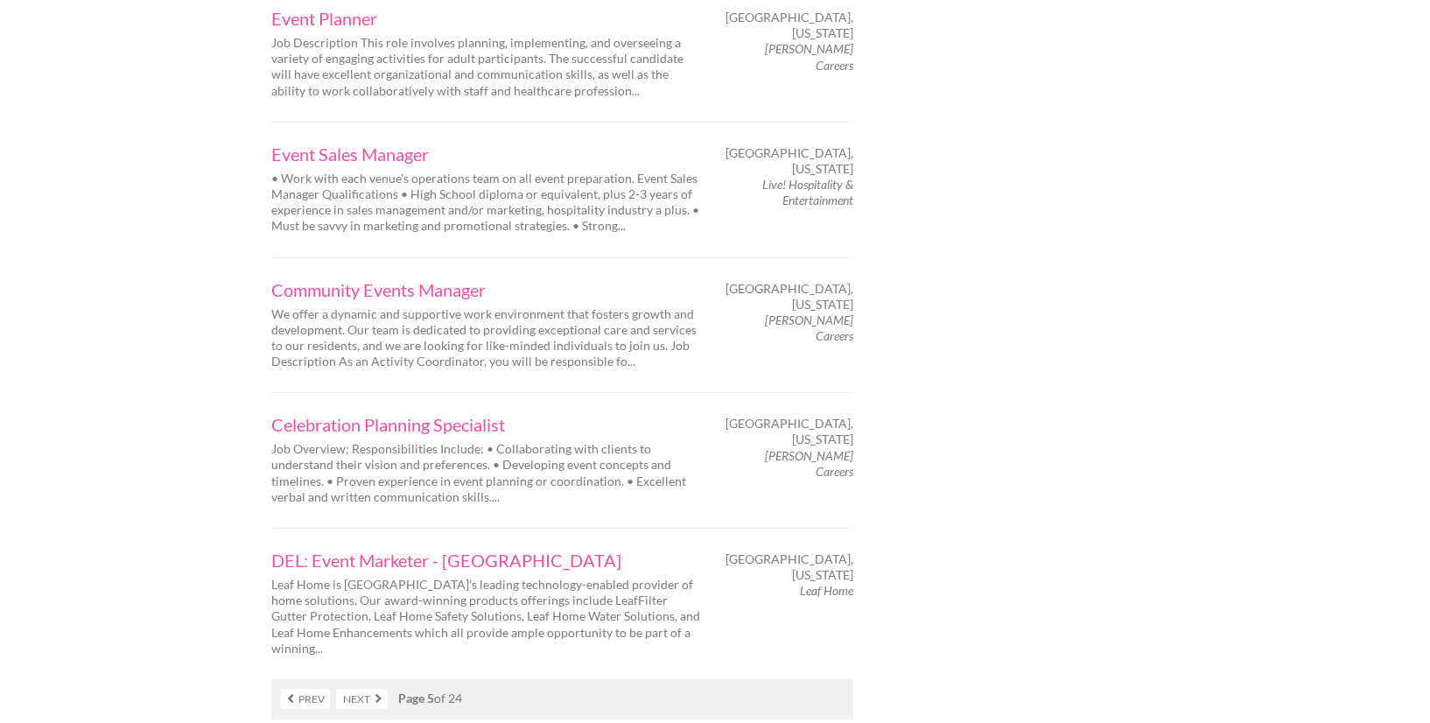
scroll to position [2939, 0]
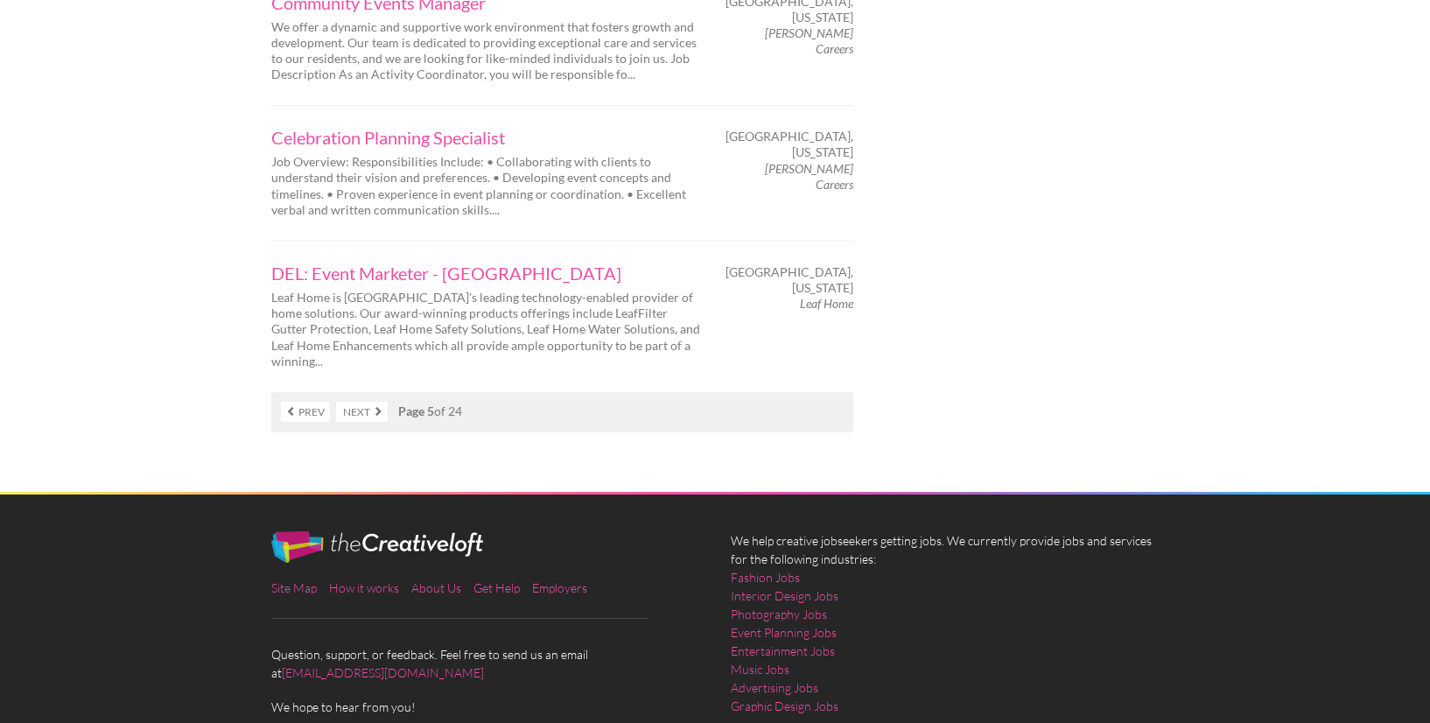
click at [371, 402] on link "Next" at bounding box center [362, 412] width 52 height 20
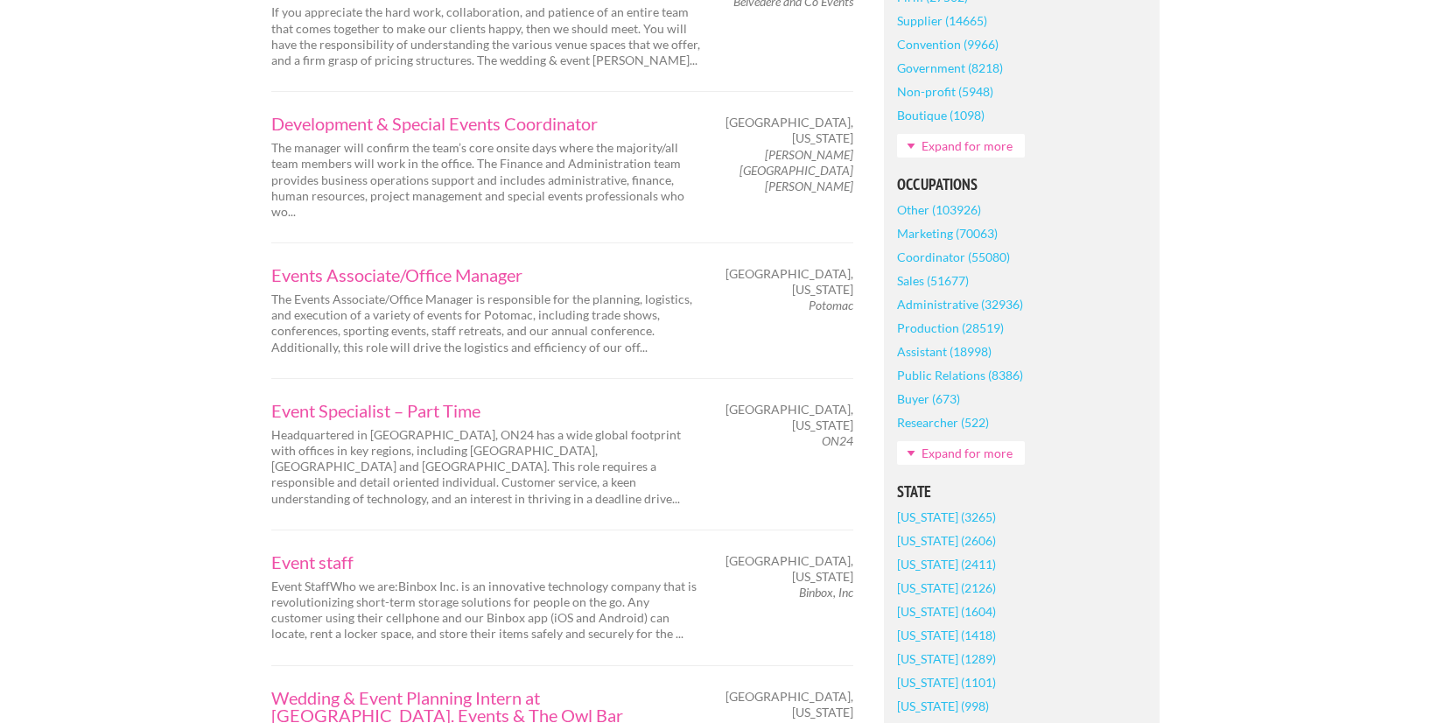
scroll to position [711, 0]
click at [692, 480] on p "Headquartered in [GEOGRAPHIC_DATA], ON24 has a wide global footprint with offic…" at bounding box center [485, 464] width 429 height 80
click at [714, 508] on div "Event Specialist – Part Time Headquartered in San Francisco, ON24 has a wide gl…" at bounding box center [562, 450] width 582 height 151
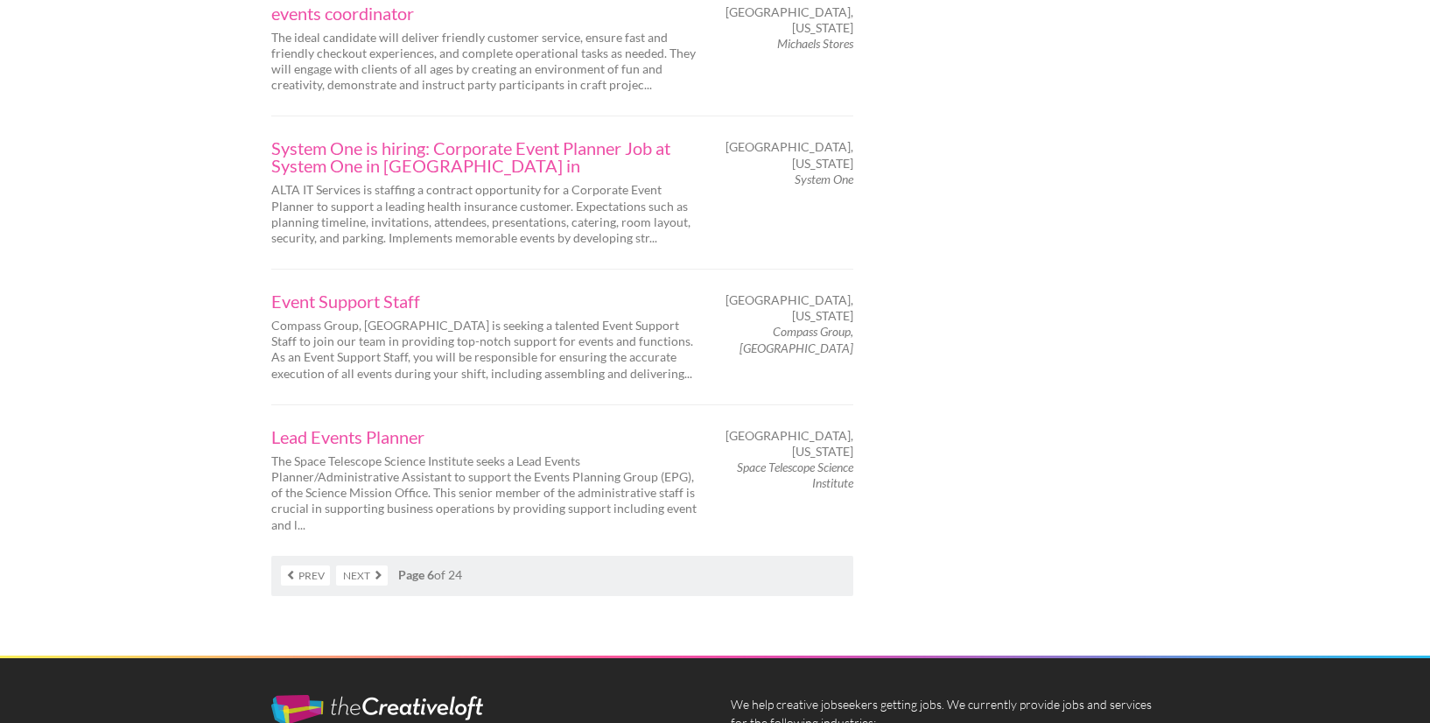
scroll to position [2861, 0]
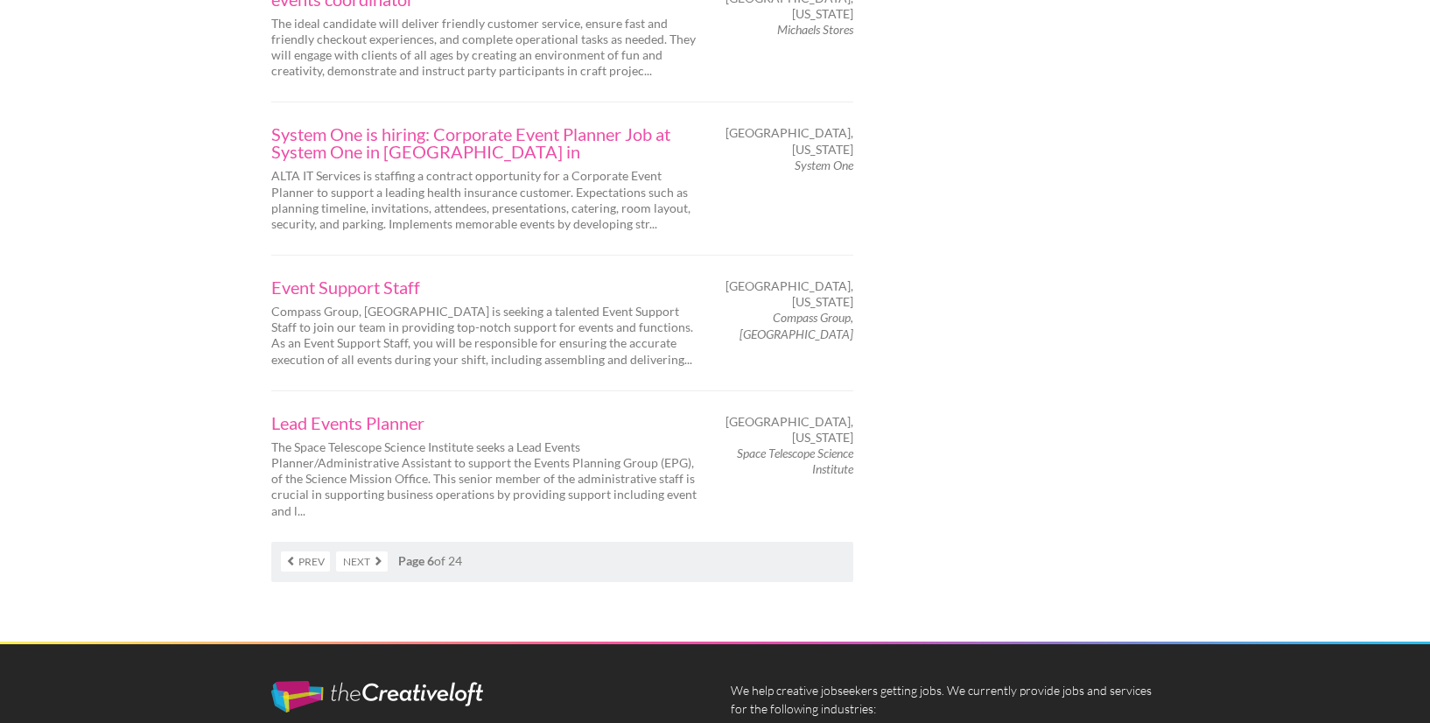
click at [358, 551] on link "Next" at bounding box center [362, 561] width 52 height 20
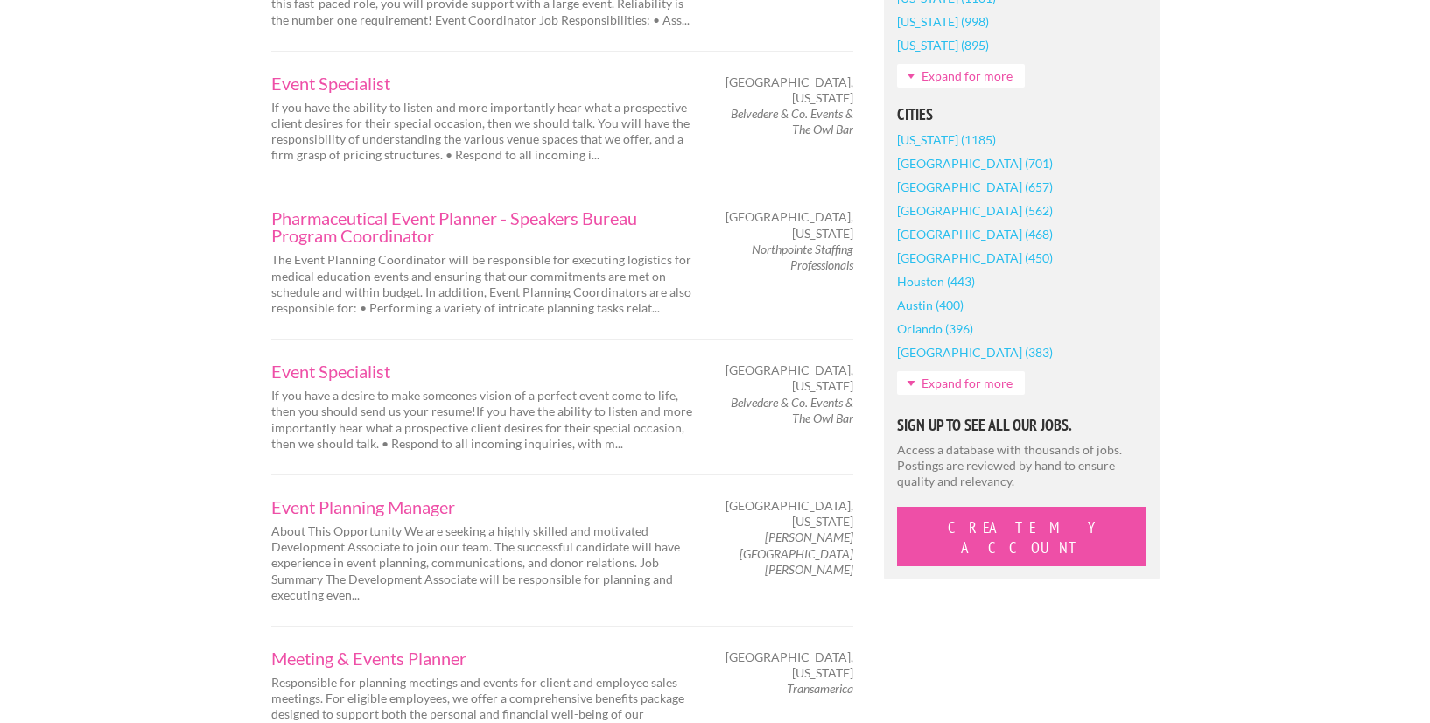
scroll to position [1392, 0]
click at [732, 303] on div "Pharmaceutical Event Planner - Speakers Bureau Program Coordinator The Event Pl…" at bounding box center [562, 262] width 613 height 107
click at [801, 290] on div "Pharmaceutical Event Planner - Speakers Bureau Program Coordinator The Event Pl…" at bounding box center [562, 262] width 613 height 107
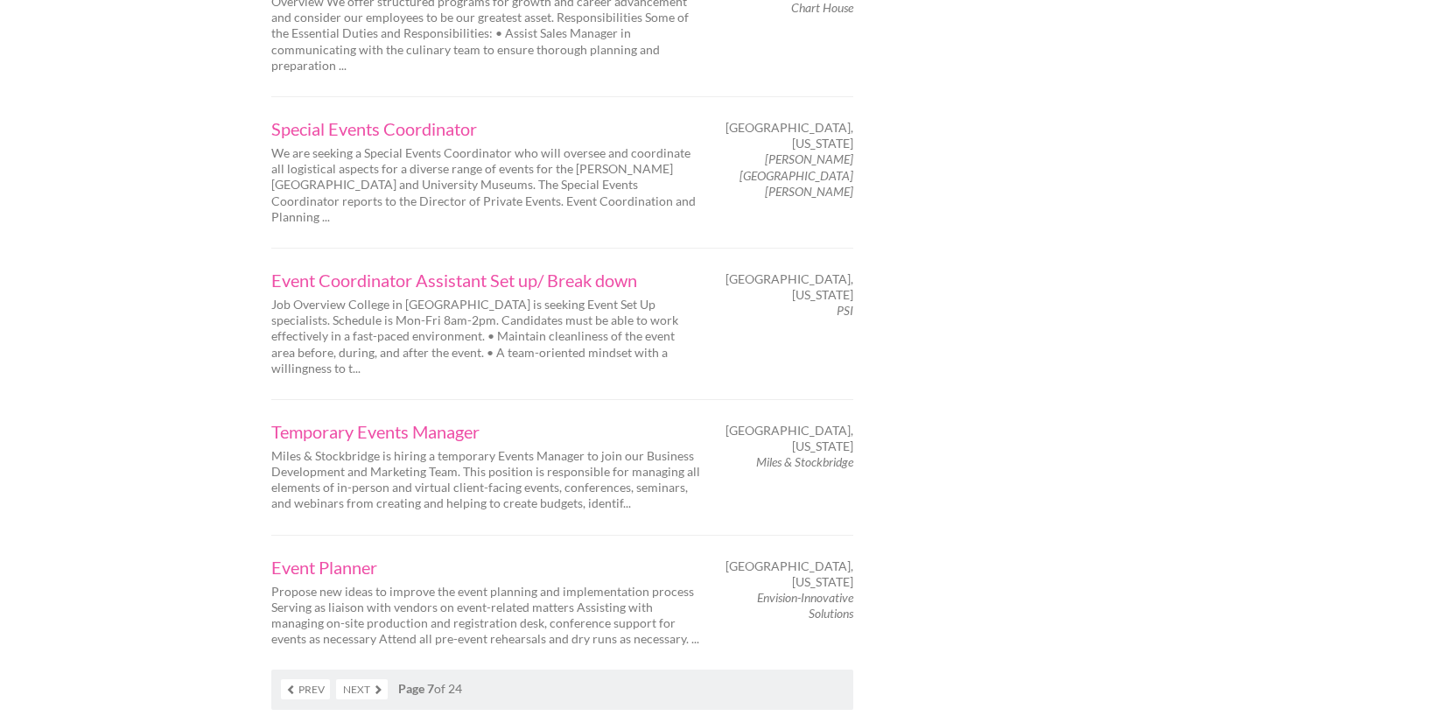
scroll to position [2634, 0]
click at [375, 676] on link "Next" at bounding box center [362, 686] width 52 height 20
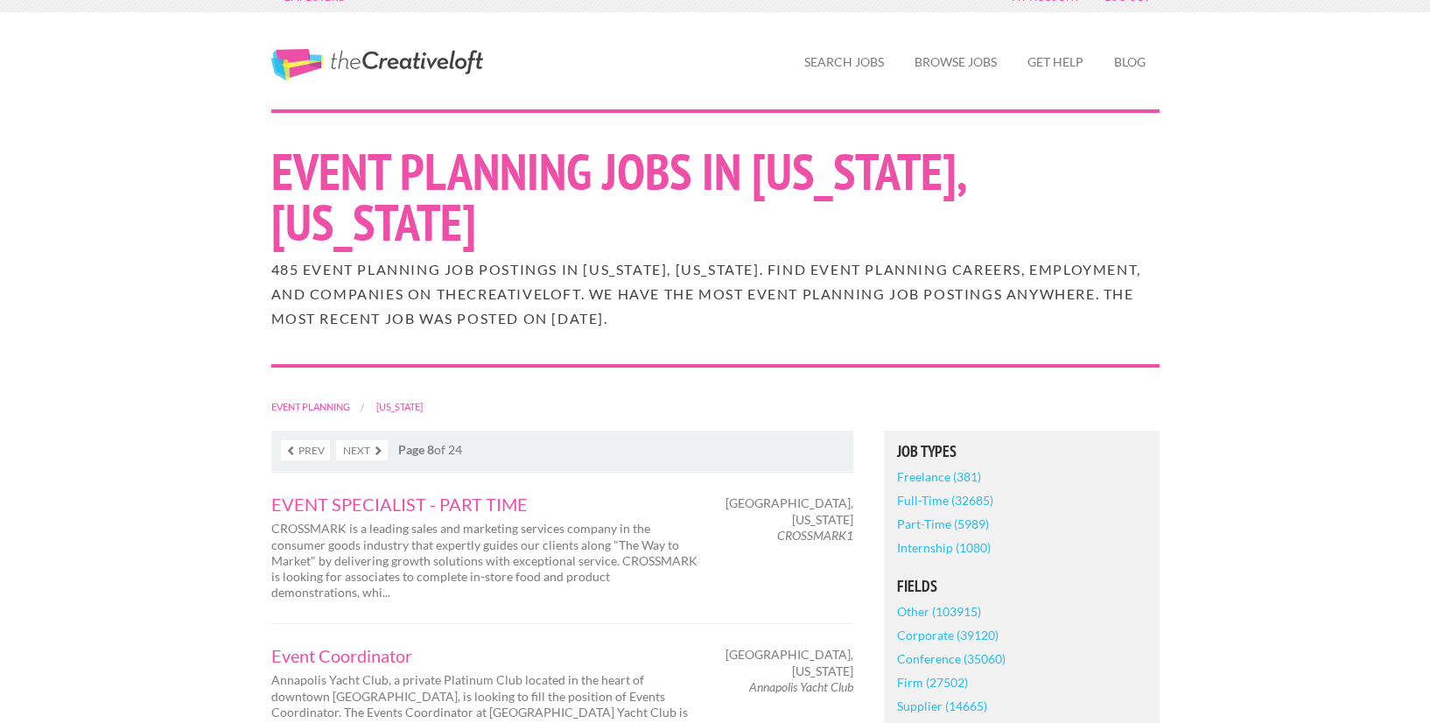
scroll to position [144, 0]
